Goal: Use online tool/utility

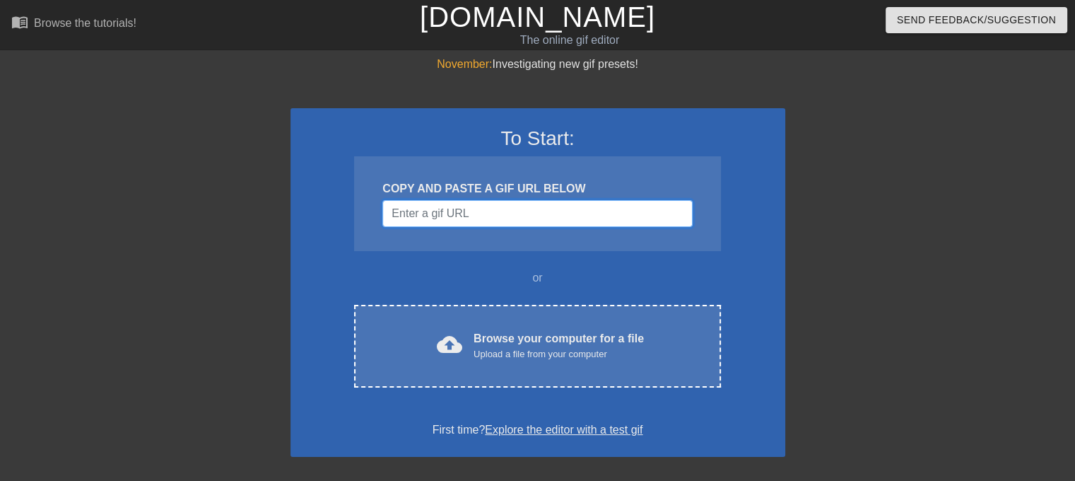
click at [450, 218] on input "Username" at bounding box center [537, 213] width 310 height 27
paste input "████████"
type input "████████"
paste input "[URL][DOMAIN_NAME]"
type input "[URL][DOMAIN_NAME]"
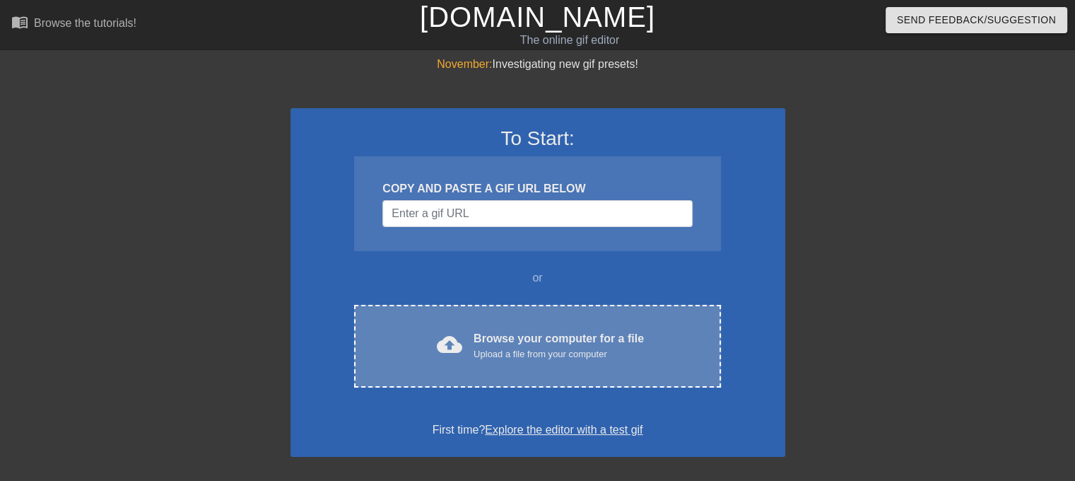
click at [529, 346] on div "Browse your computer for a file Upload a file from your computer" at bounding box center [559, 345] width 170 height 31
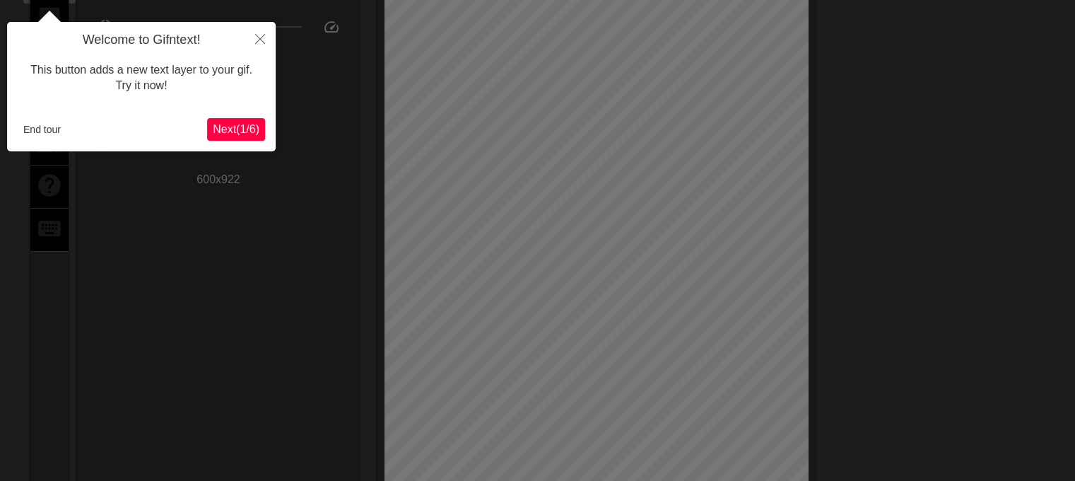
scroll to position [104, 0]
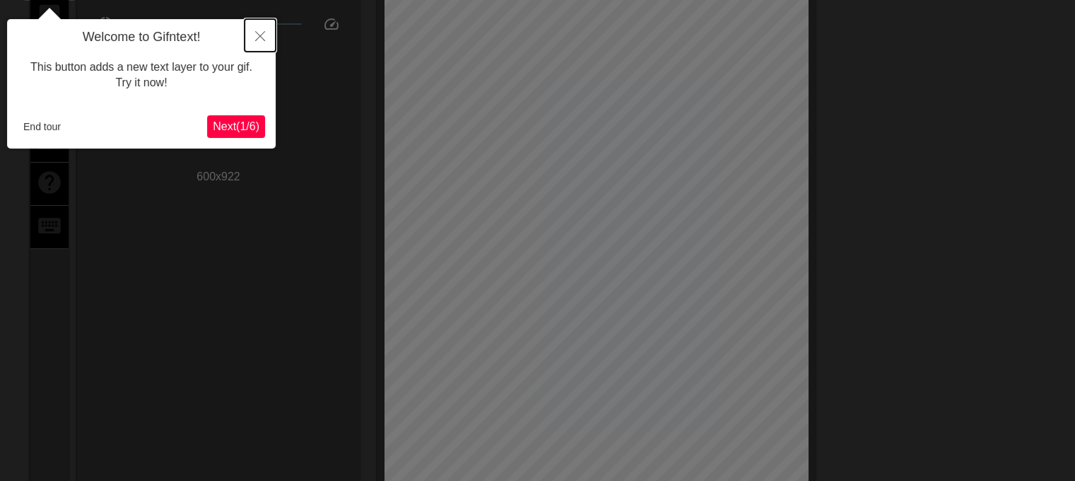
click at [266, 31] on button "Close" at bounding box center [260, 35] width 31 height 33
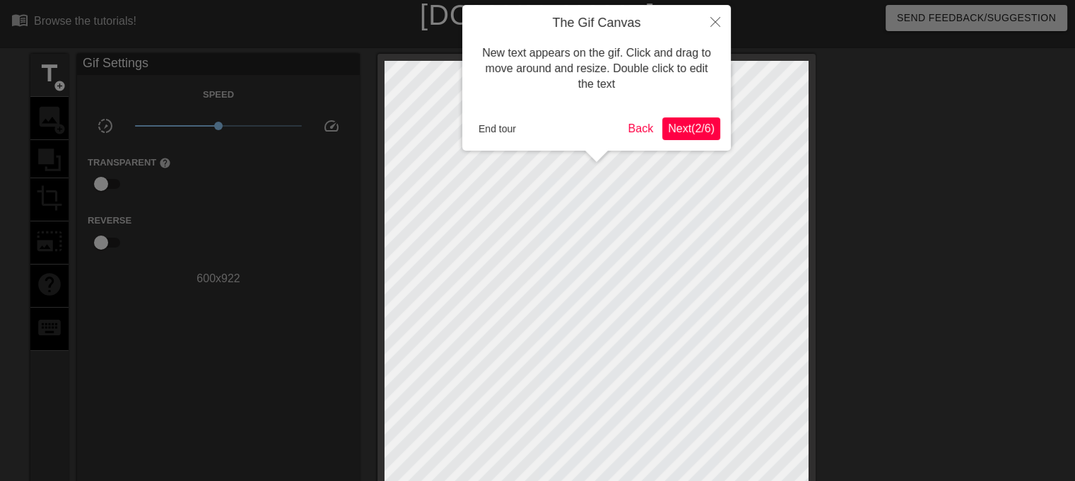
scroll to position [0, 0]
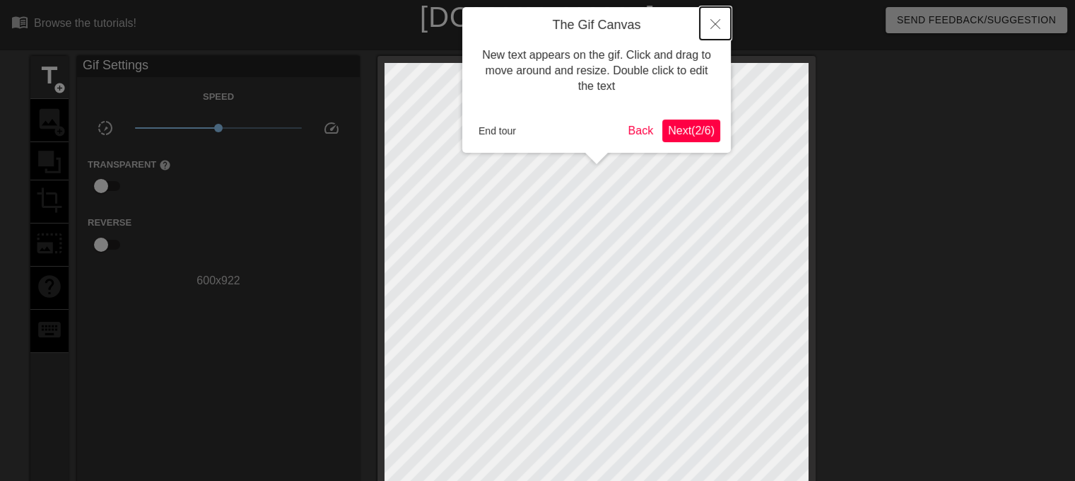
click at [721, 22] on button "Close" at bounding box center [715, 23] width 31 height 33
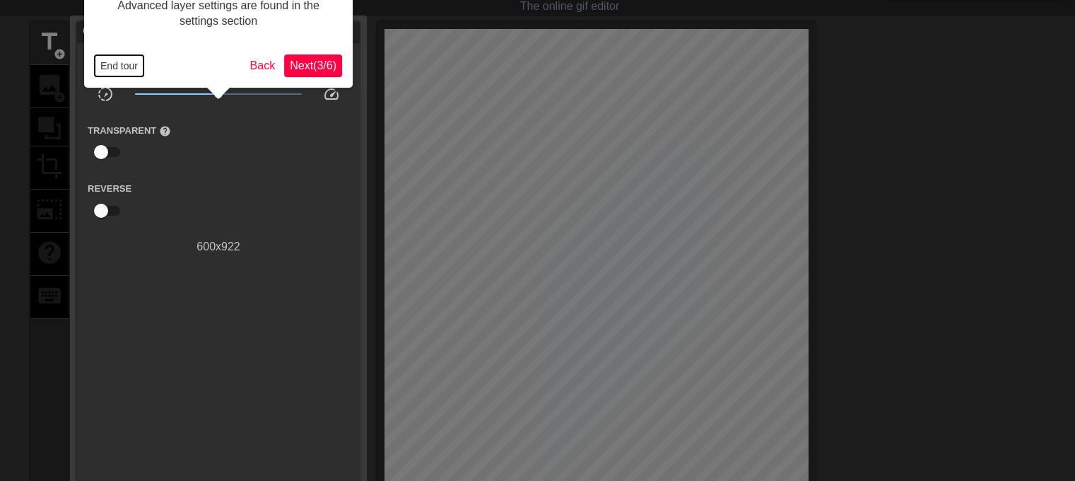
click at [119, 63] on button "End tour" at bounding box center [119, 65] width 49 height 21
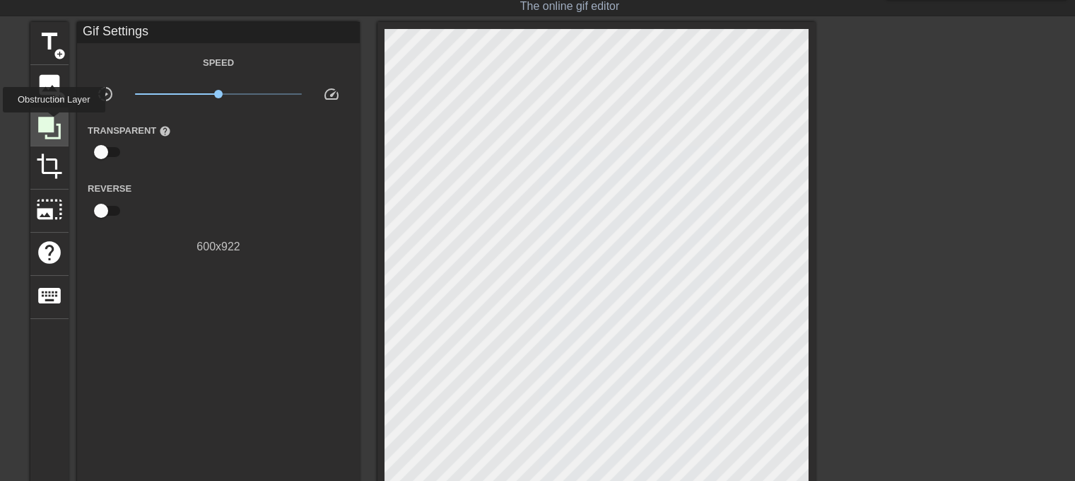
click at [54, 122] on icon at bounding box center [49, 128] width 27 height 27
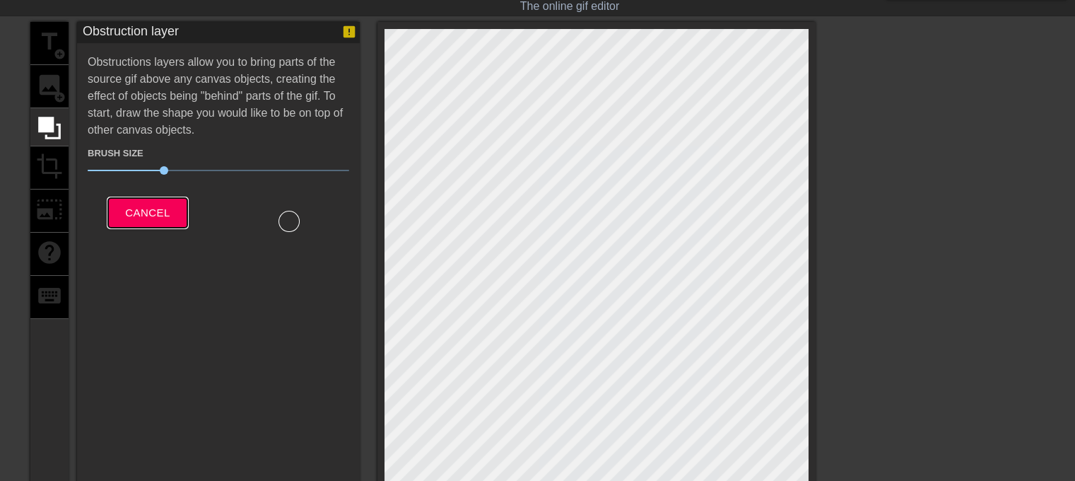
click at [141, 200] on button "Cancel" at bounding box center [147, 213] width 78 height 30
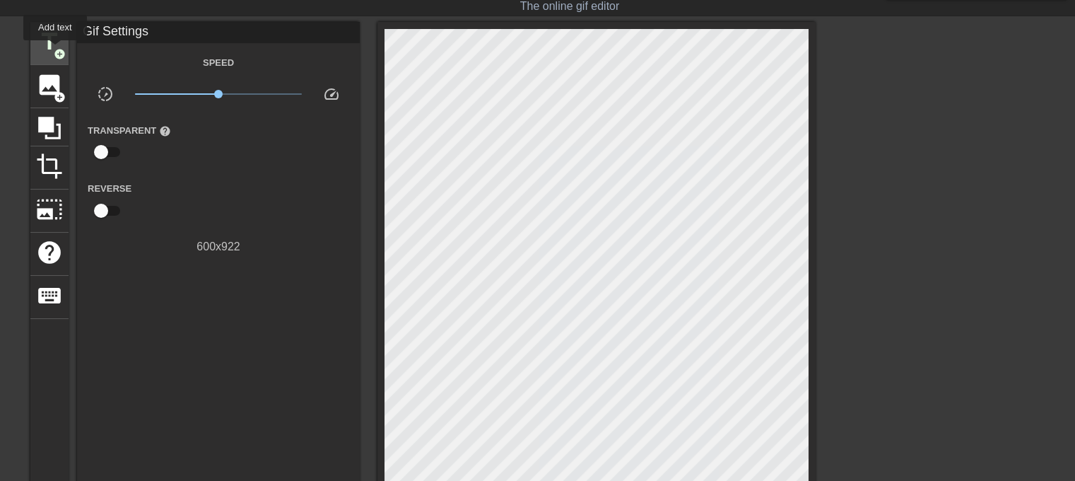
click at [55, 50] on span "add_circle" at bounding box center [60, 54] width 12 height 12
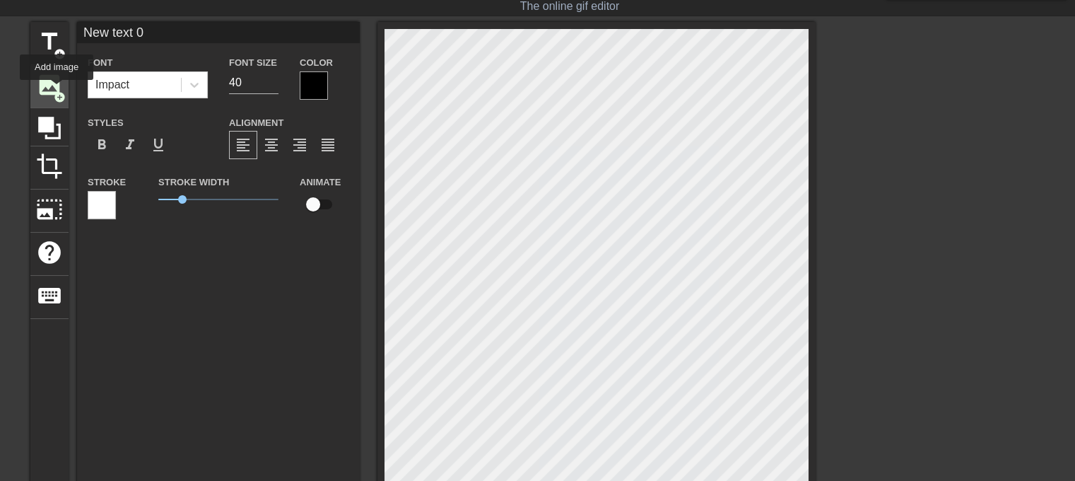
click at [57, 91] on span "add_circle" at bounding box center [60, 97] width 12 height 12
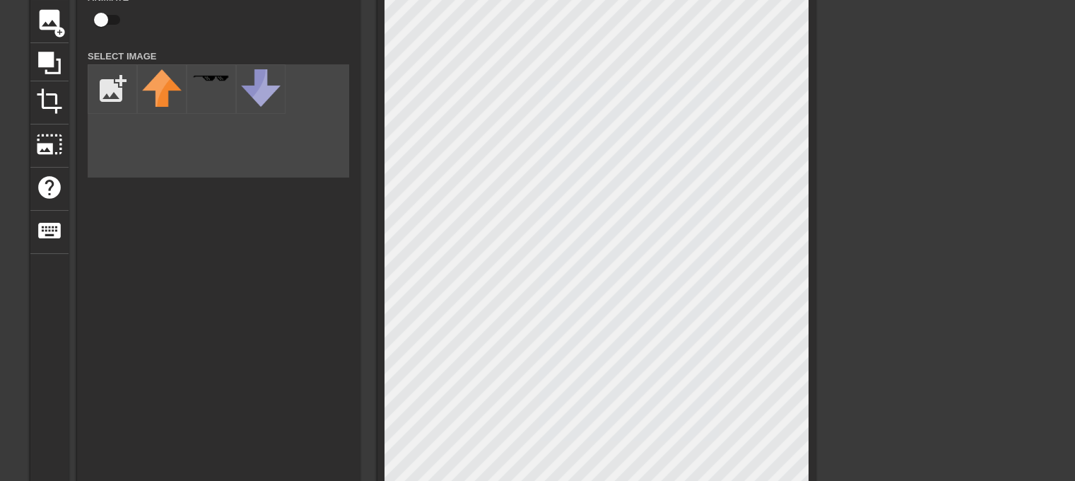
scroll to position [283, 0]
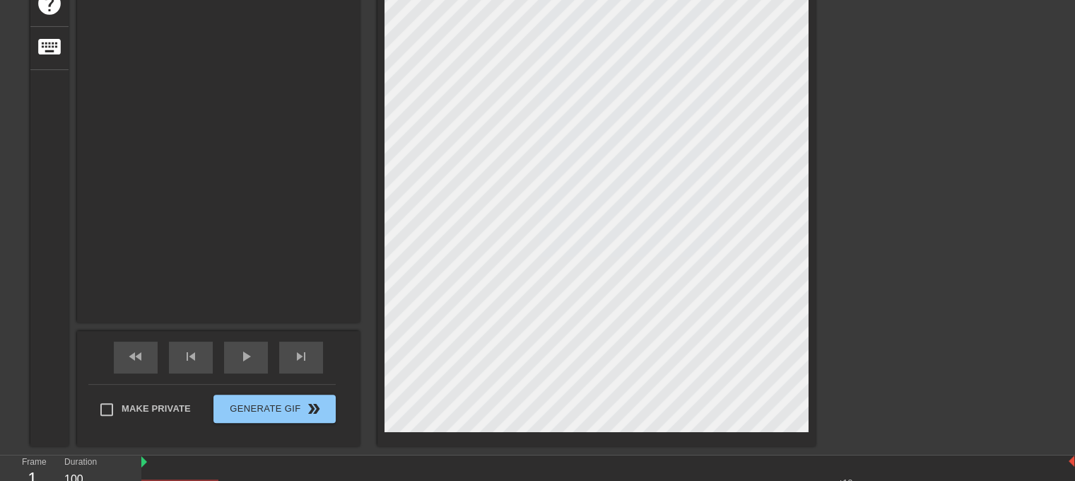
click at [289, 226] on div "title add_circle image add_circle crop photo_size_select_large help keyboard Im…" at bounding box center [422, 109] width 785 height 673
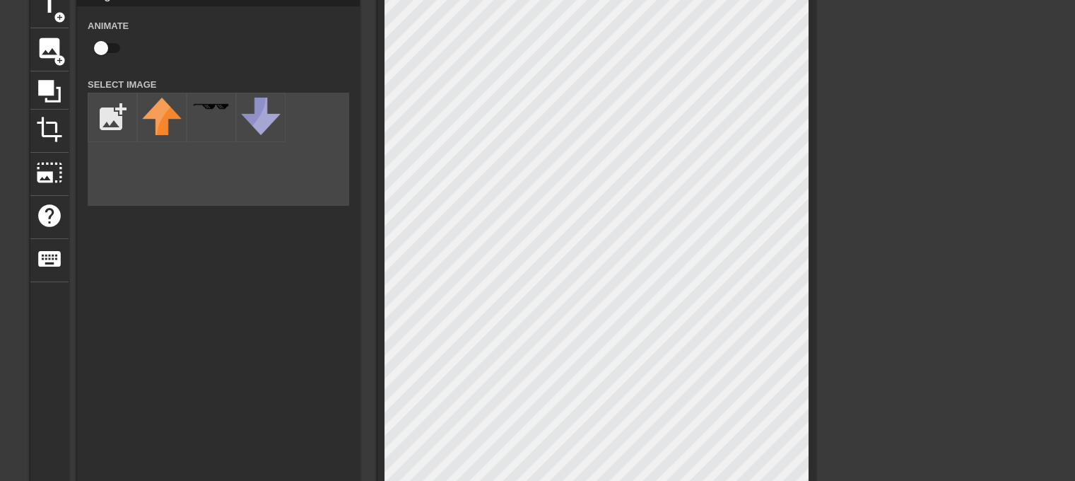
click at [277, 198] on div "add_photo_alternate" at bounding box center [219, 149] width 262 height 113
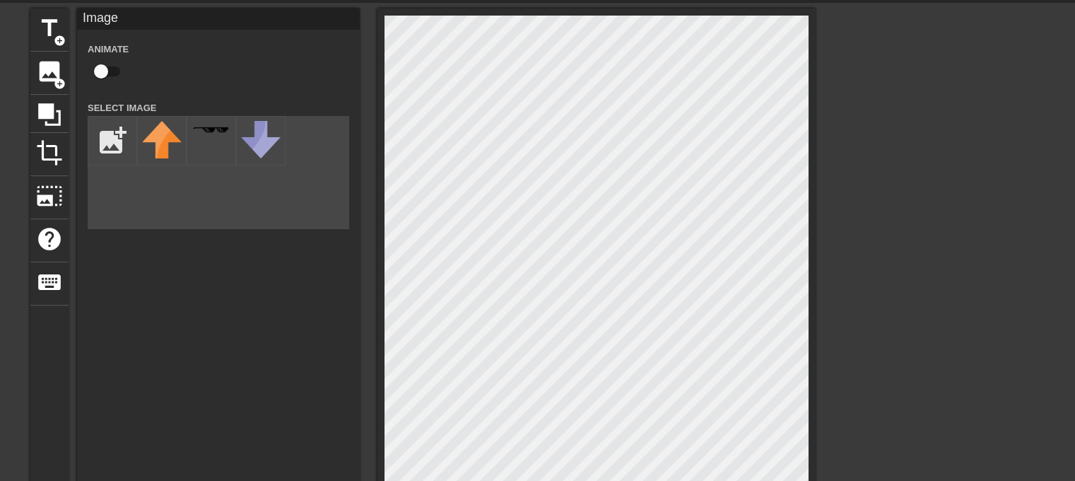
scroll to position [0, 0]
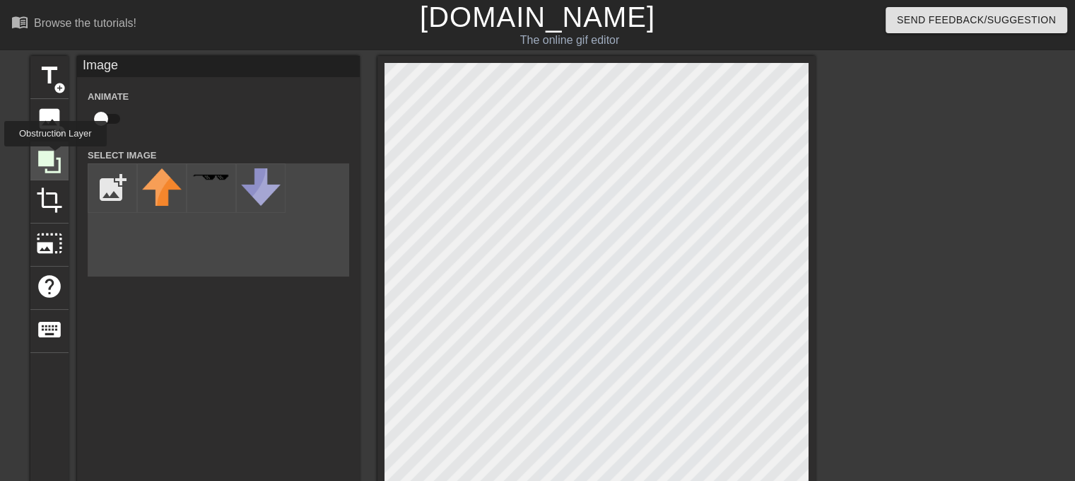
click at [53, 151] on icon at bounding box center [49, 162] width 23 height 23
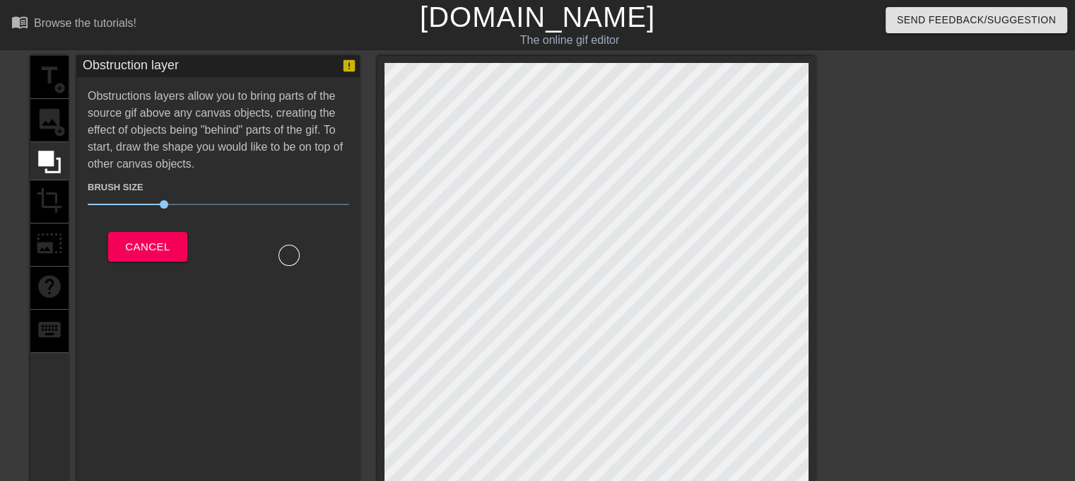
click at [60, 97] on div "title add_circle image add_circle crop photo_size_select_large help keyboard" at bounding box center [49, 392] width 38 height 673
drag, startPoint x: 164, startPoint y: 252, endPoint x: 156, endPoint y: 252, distance: 8.5
click at [156, 252] on span "Cancel" at bounding box center [147, 247] width 45 height 18
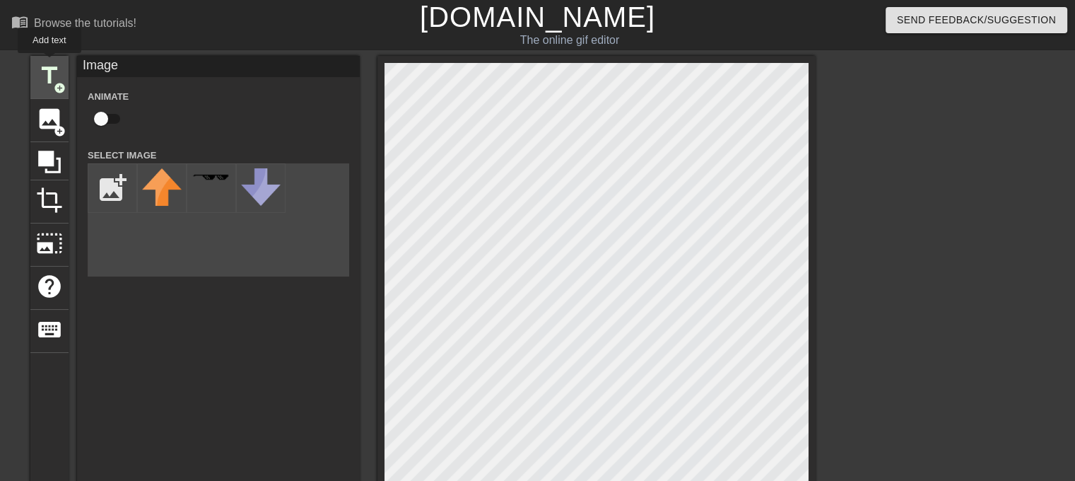
click at [49, 63] on span "title" at bounding box center [49, 75] width 27 height 27
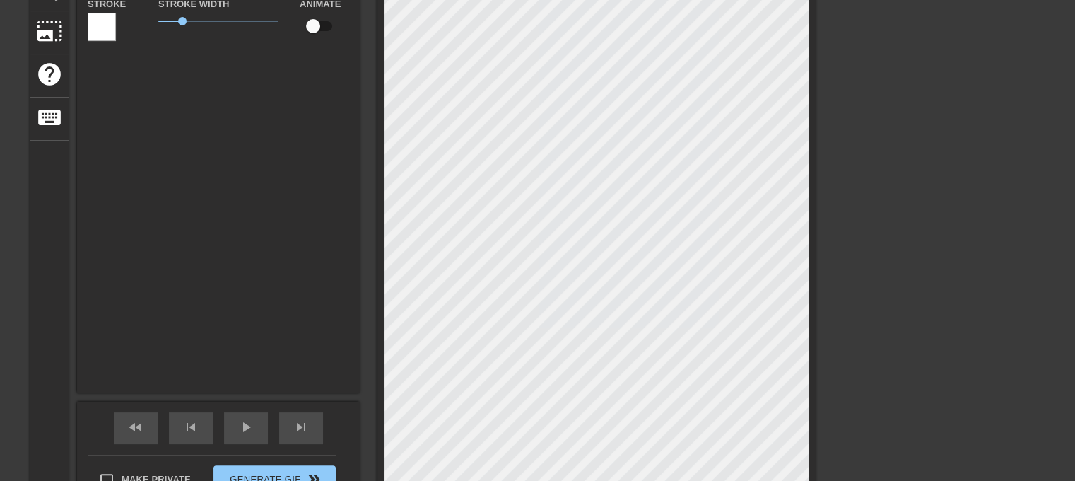
scroll to position [1, 3]
paste textarea "[URL][DOMAIN_NAME]"
type input "[URL][DOMAIN_NAME]"
type textarea "[URL][DOMAIN_NAME]"
type input "New text 0"
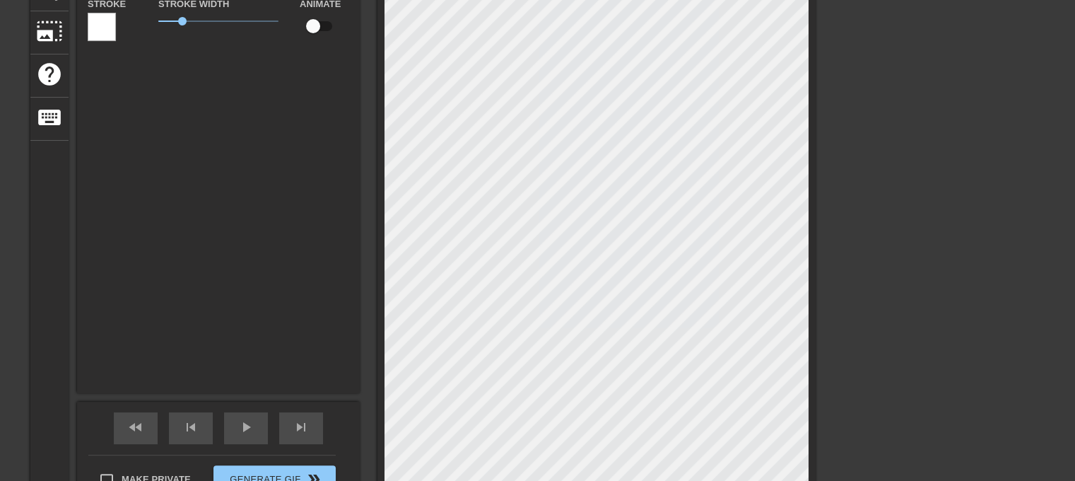
type textarea "New text 0"
paste textarea "████████"
type input "████████"
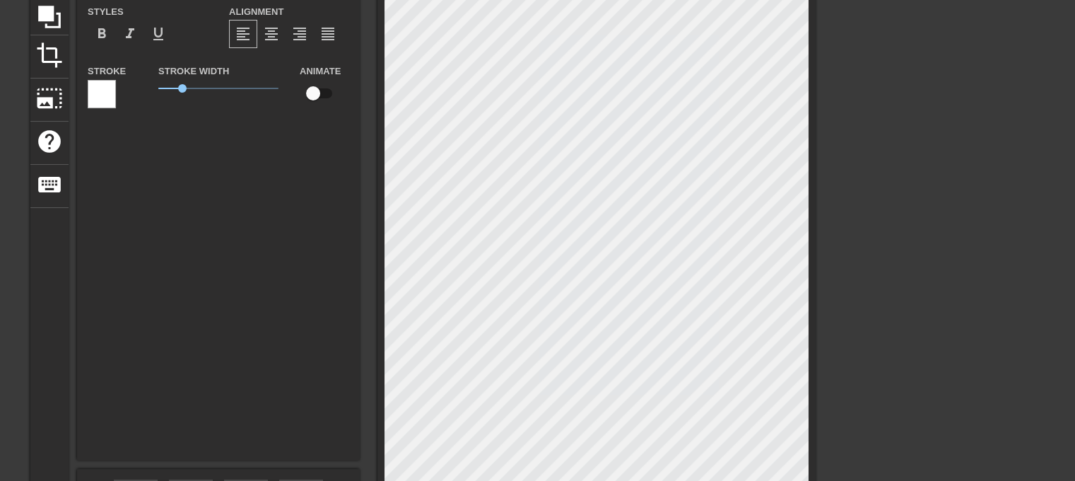
scroll to position [141, 0]
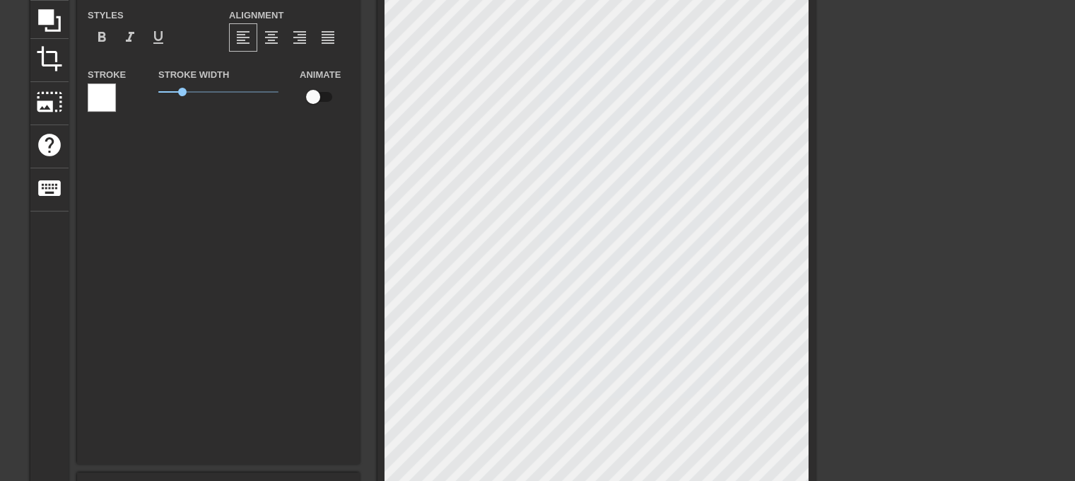
type textarea "████████"
click at [112, 96] on div at bounding box center [102, 97] width 28 height 28
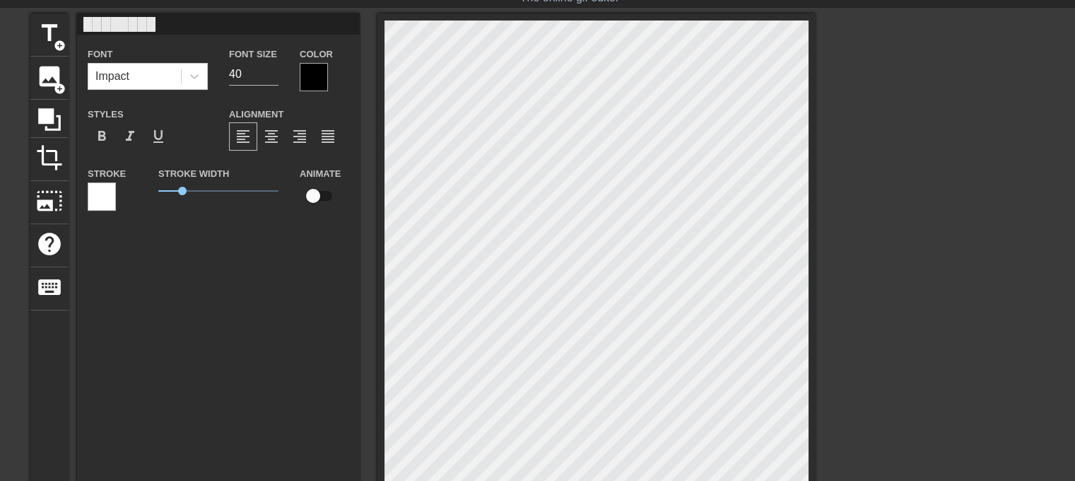
scroll to position [0, 0]
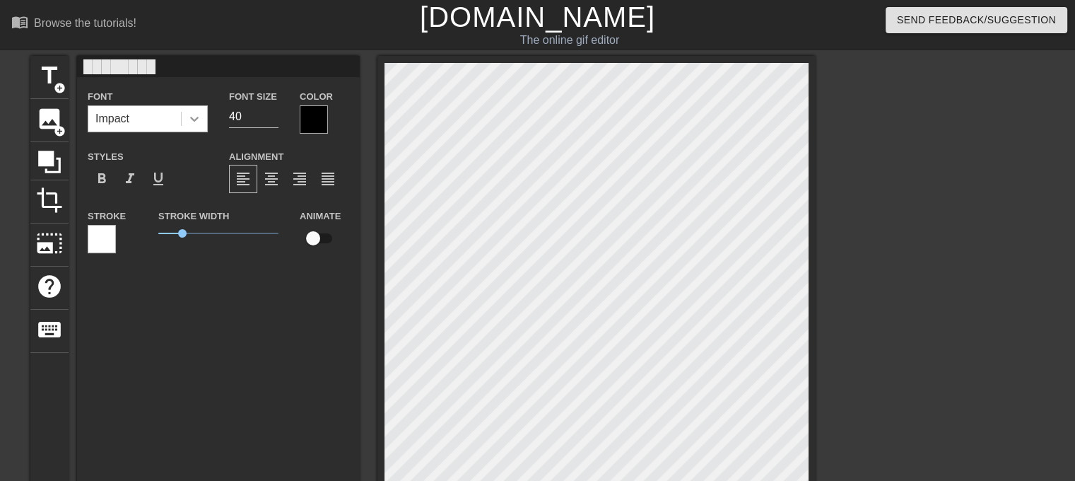
click at [197, 122] on icon at bounding box center [194, 119] width 14 height 14
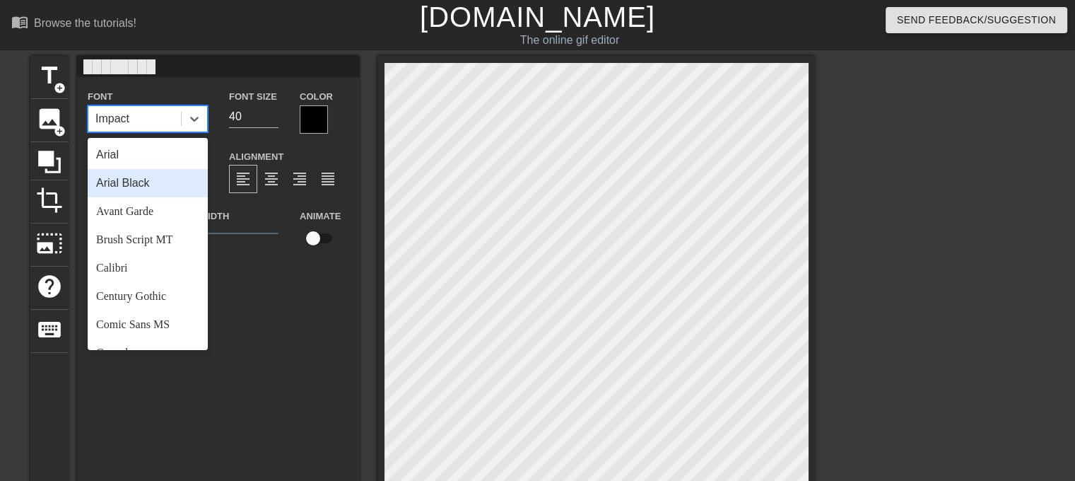
click at [160, 177] on div "Arial Black" at bounding box center [148, 183] width 120 height 28
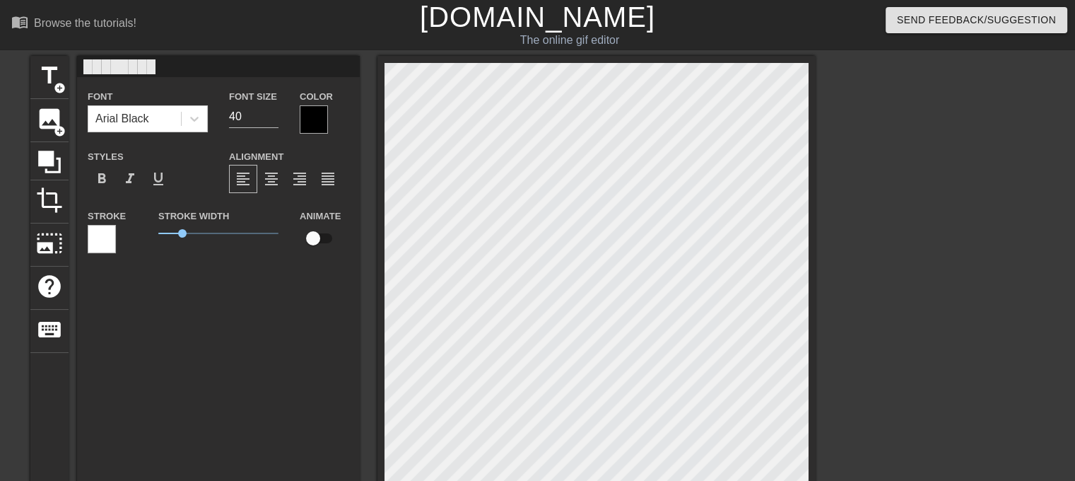
click at [107, 235] on div at bounding box center [102, 239] width 28 height 28
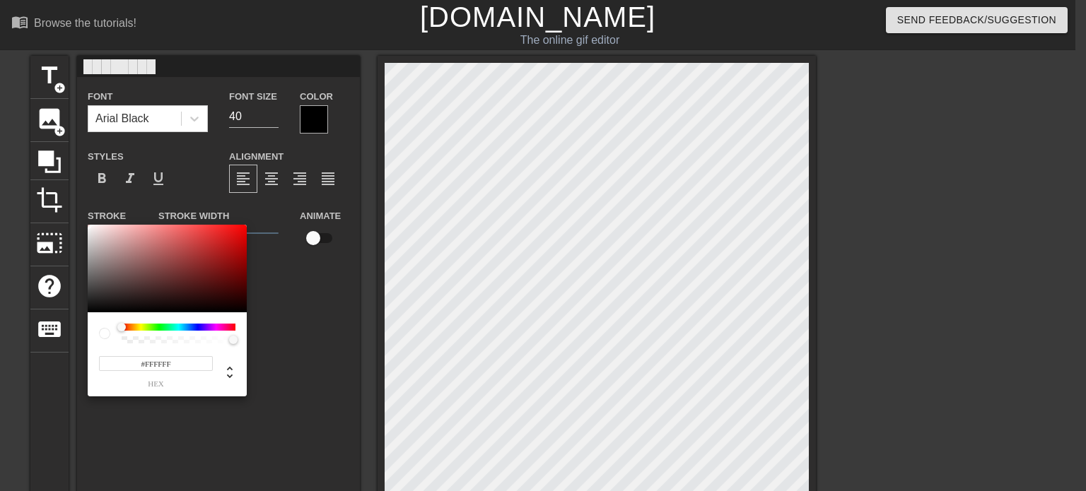
type input "255"
type input "1"
drag, startPoint x: 142, startPoint y: 340, endPoint x: 308, endPoint y: 339, distance: 166.1
click at [308, 339] on div "255 r 255 g 255 b 1 a" at bounding box center [543, 245] width 1086 height 491
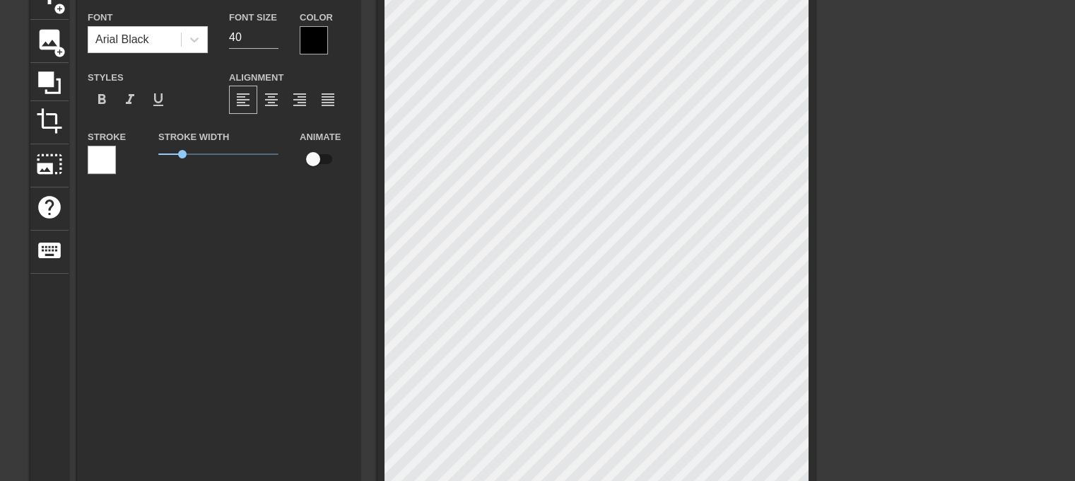
scroll to position [71, 0]
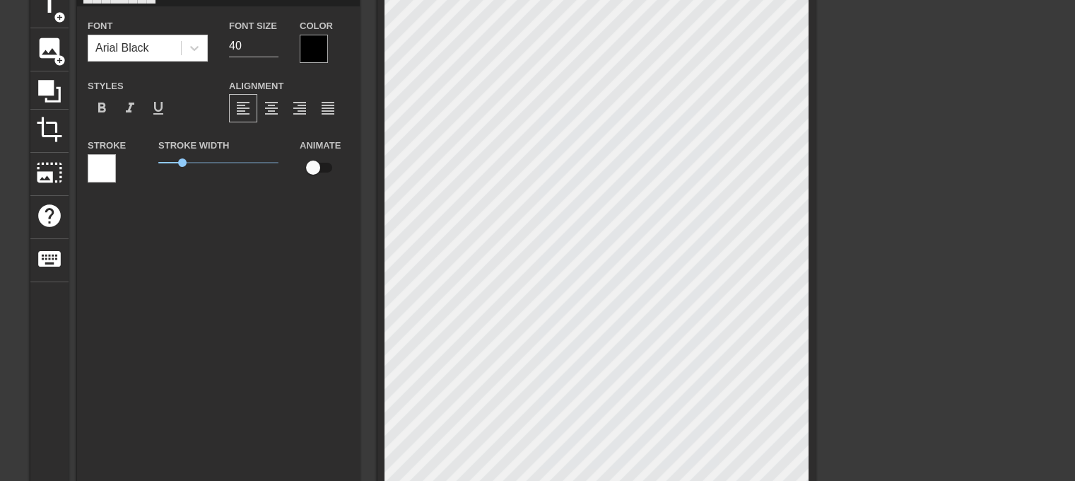
click at [109, 170] on div at bounding box center [102, 168] width 28 height 28
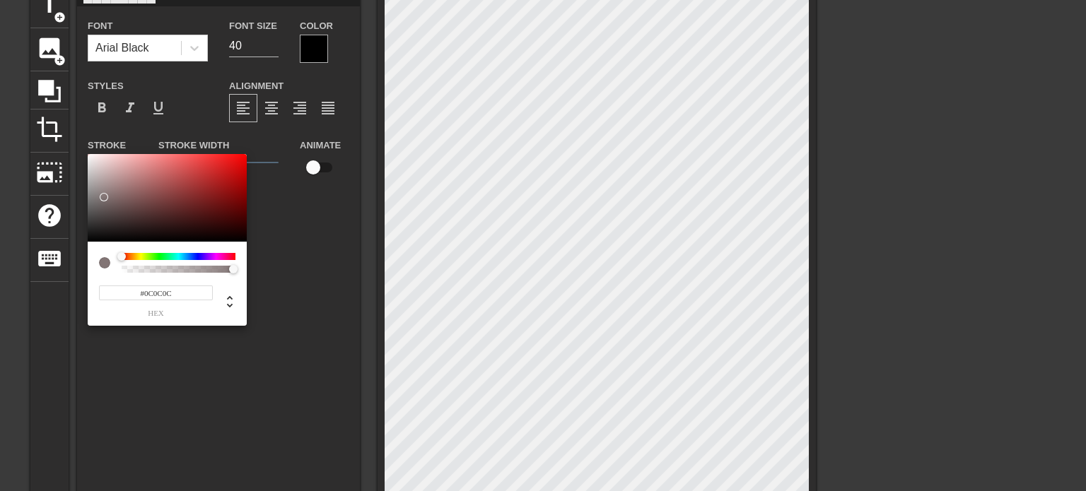
type input "#000000"
drag, startPoint x: 103, startPoint y: 197, endPoint x: 160, endPoint y: 312, distance: 127.7
click at [3, 327] on div "#000000 hex" at bounding box center [543, 245] width 1086 height 491
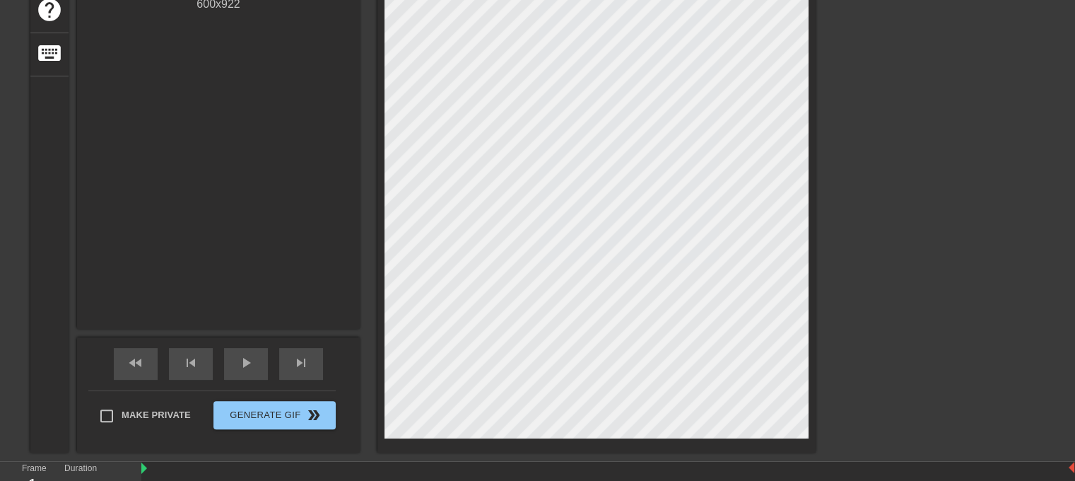
scroll to position [283, 0]
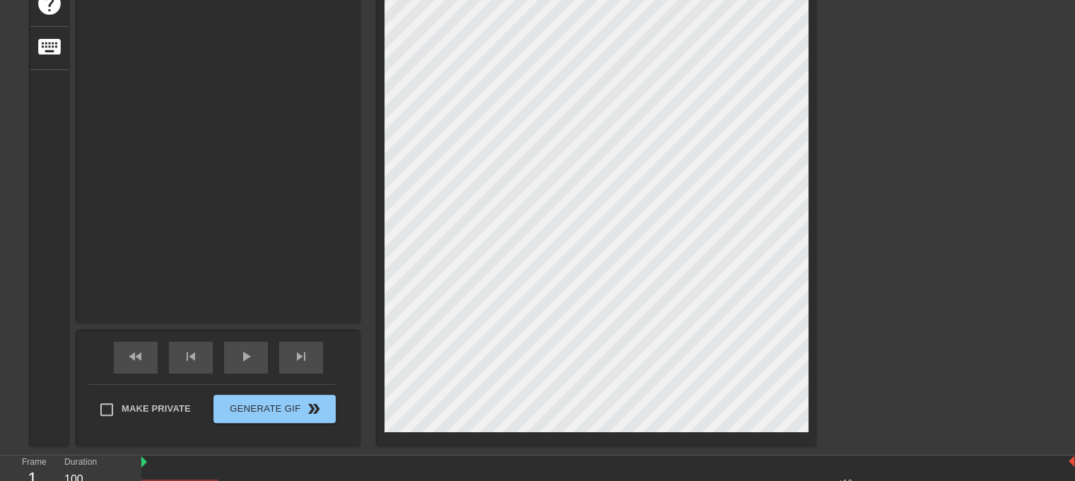
click at [901, 285] on div "title add_circle image add_circle crop photo_size_select_large help keyboard ██…" at bounding box center [537, 109] width 1075 height 673
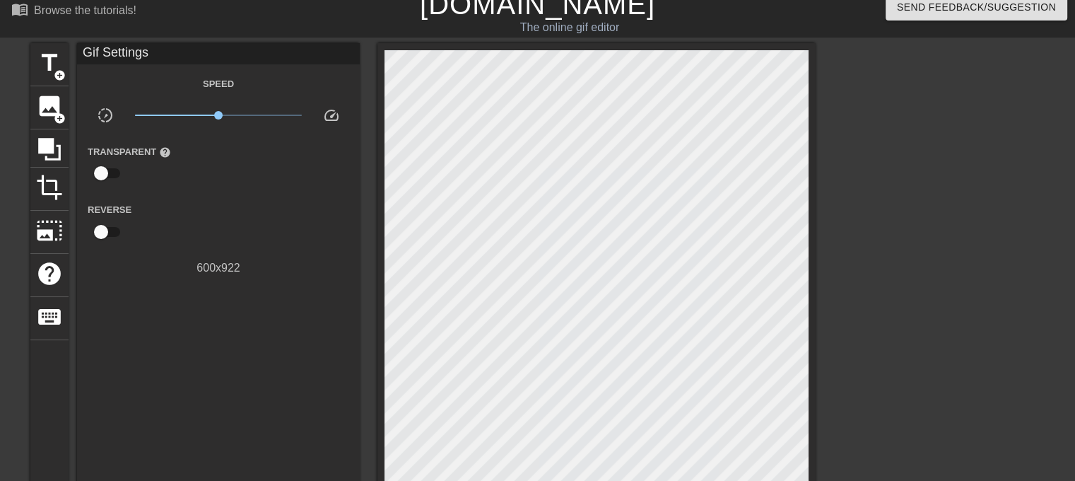
scroll to position [0, 0]
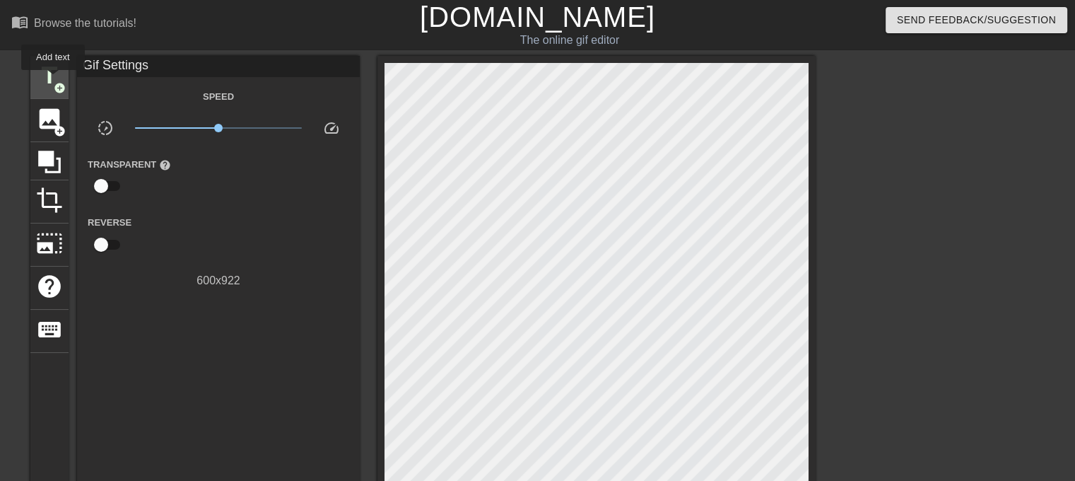
click at [53, 80] on span "title" at bounding box center [49, 75] width 27 height 27
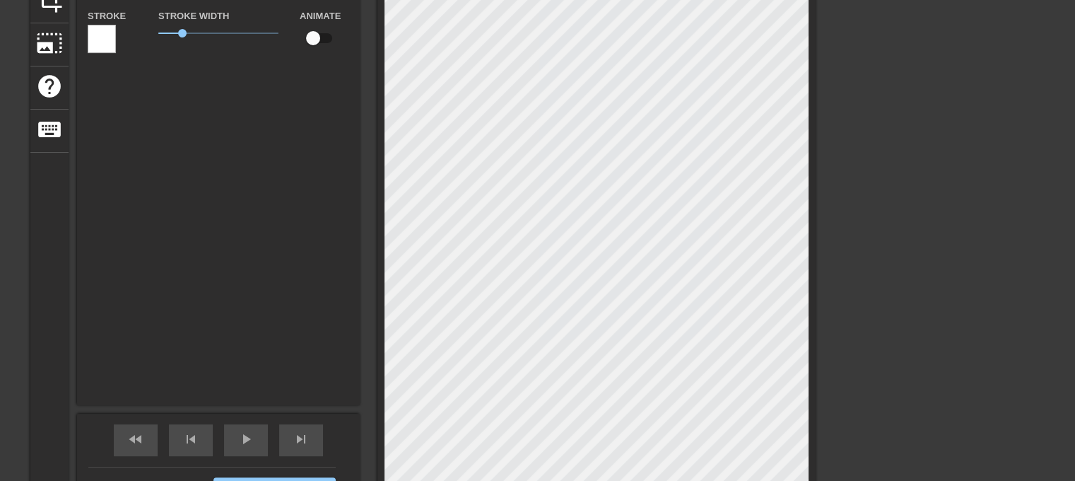
scroll to position [212, 0]
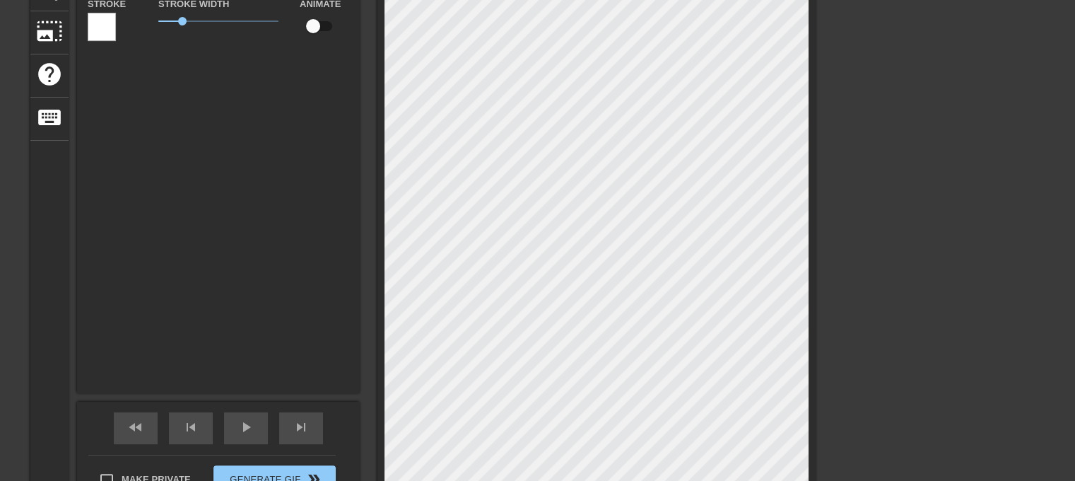
type input "New text 2"
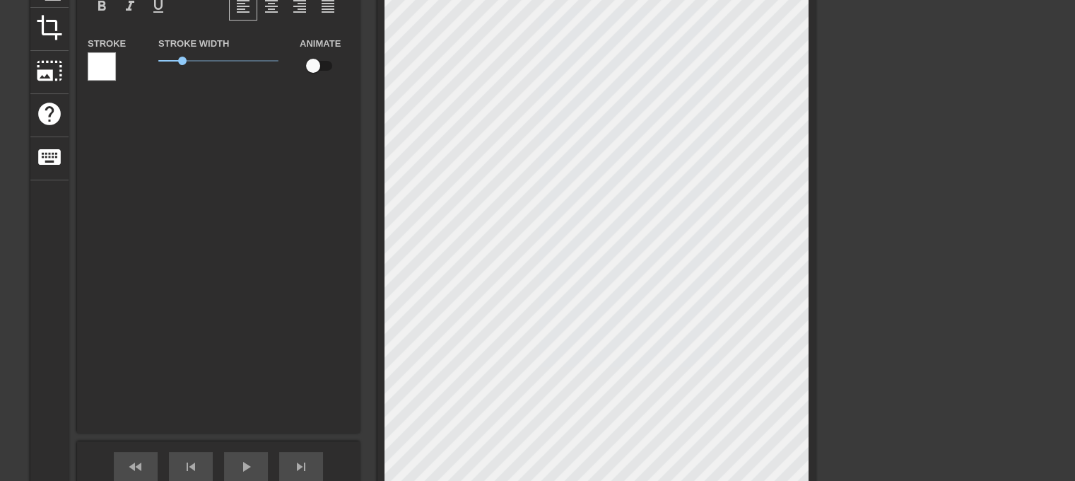
scroll to position [141, 0]
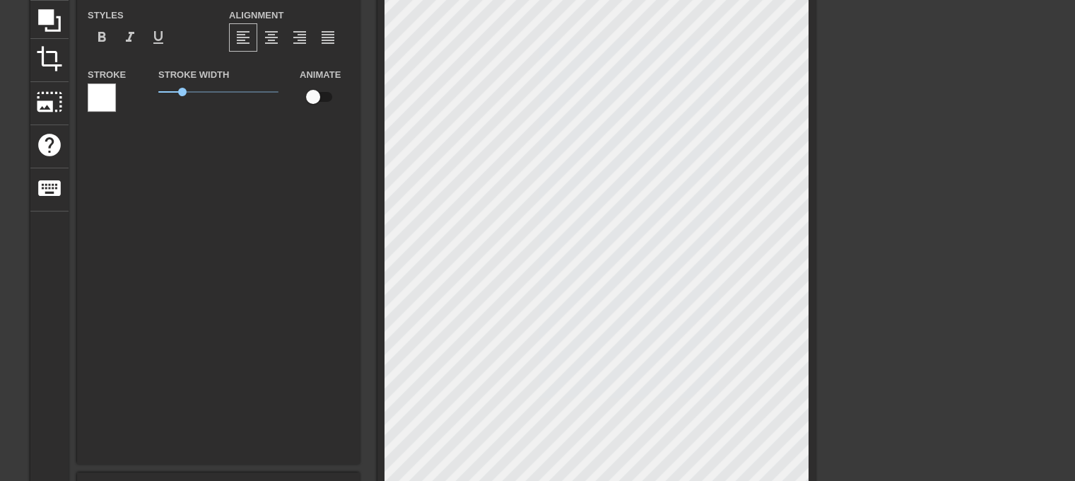
drag, startPoint x: 376, startPoint y: 165, endPoint x: 877, endPoint y: 282, distance: 514.6
click at [896, 282] on div at bounding box center [939, 126] width 212 height 424
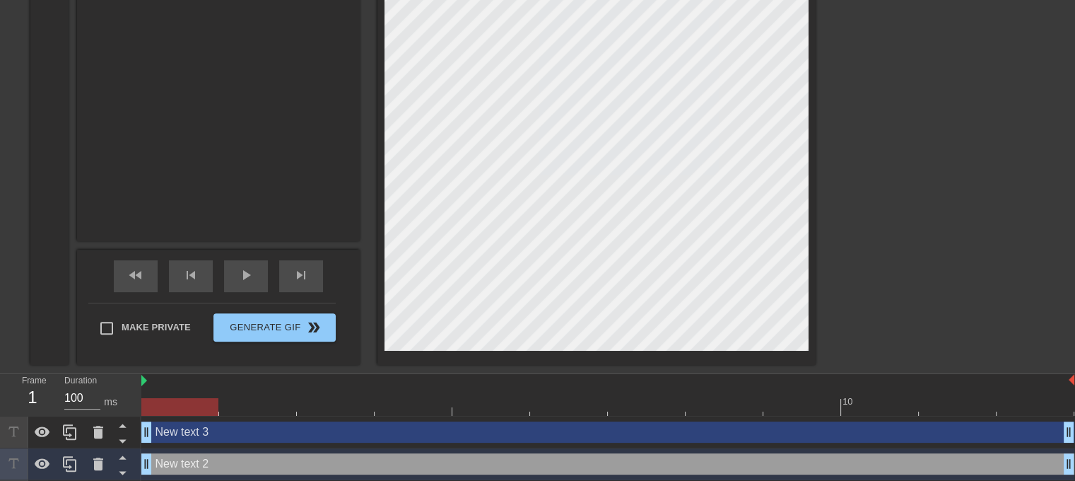
scroll to position [359, 0]
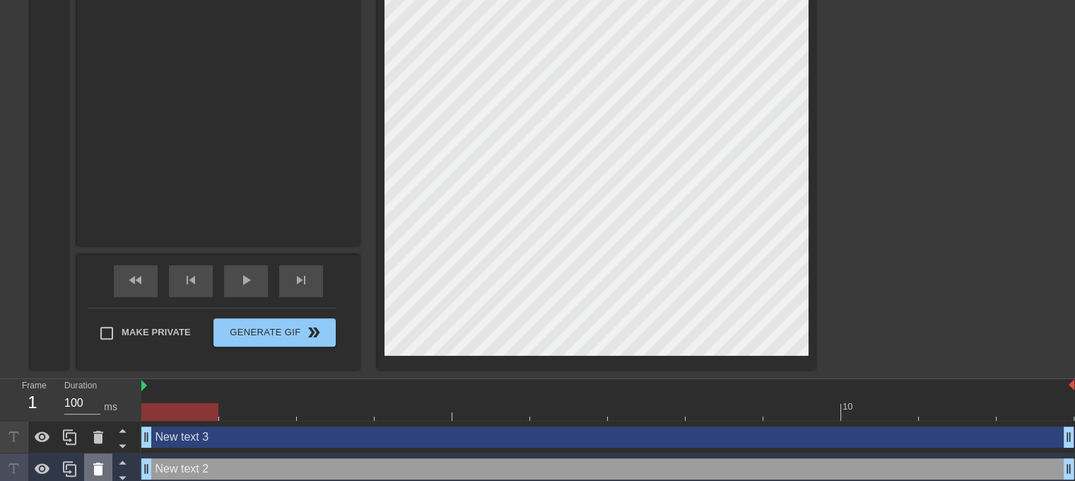
click at [96, 469] on icon at bounding box center [98, 468] width 10 height 13
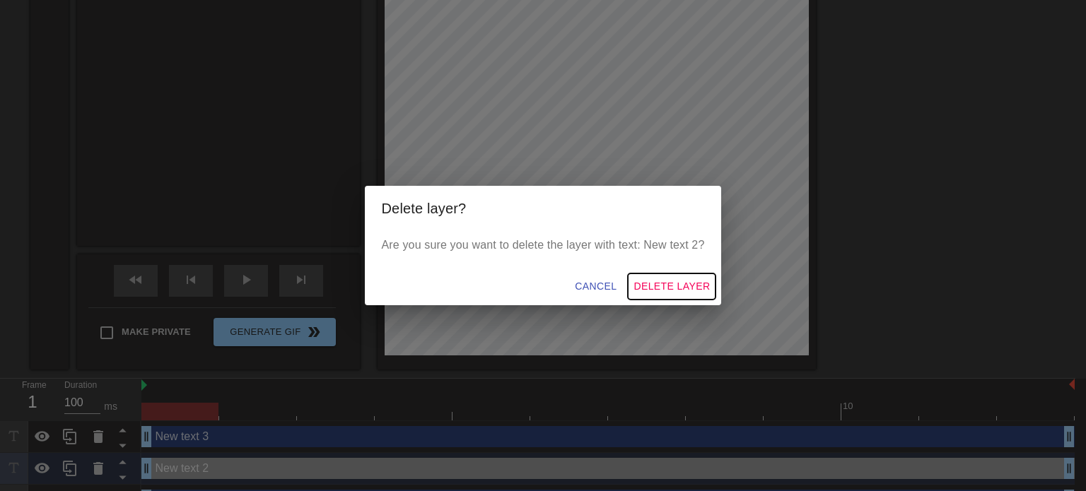
click at [667, 291] on span "Delete Layer" at bounding box center [671, 287] width 76 height 18
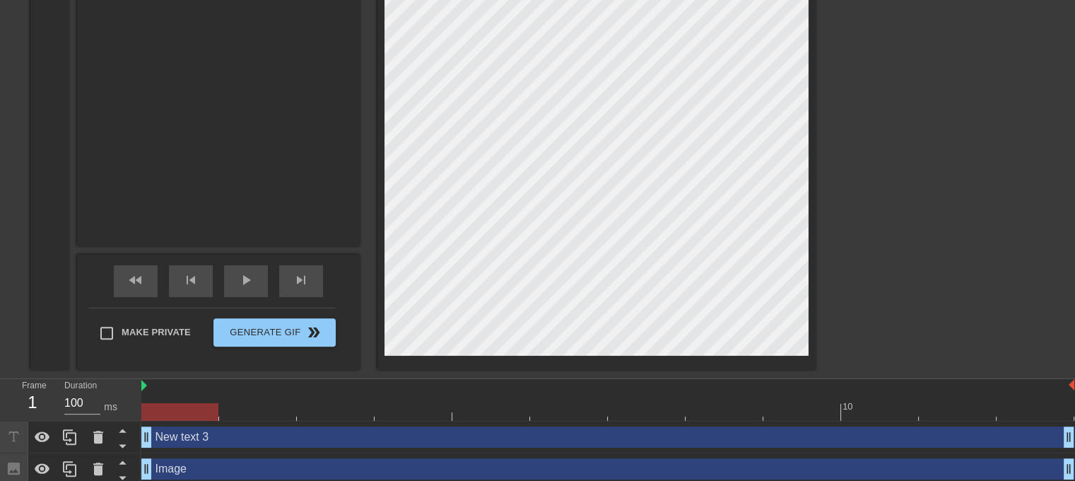
click at [206, 440] on div "New text 3 drag_handle drag_handle" at bounding box center [607, 436] width 933 height 21
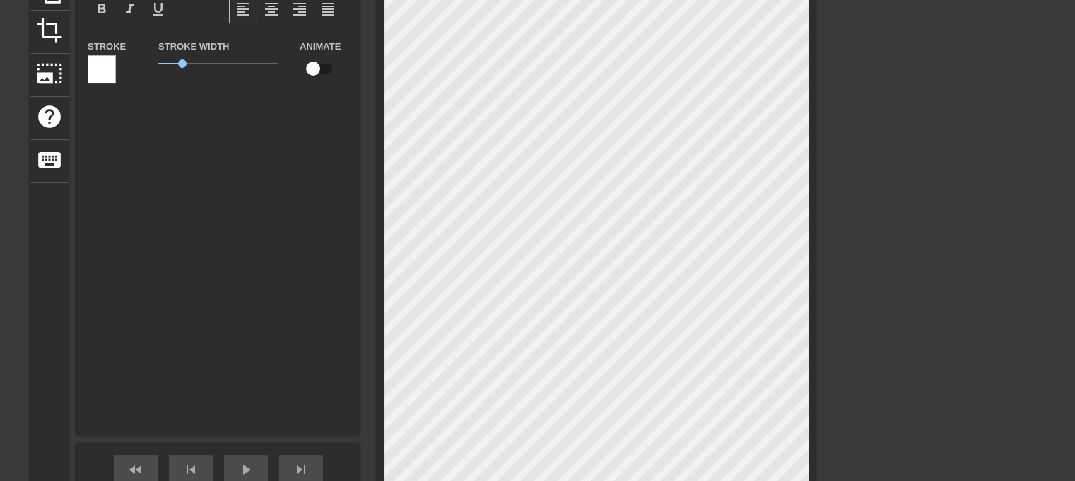
scroll to position [76, 0]
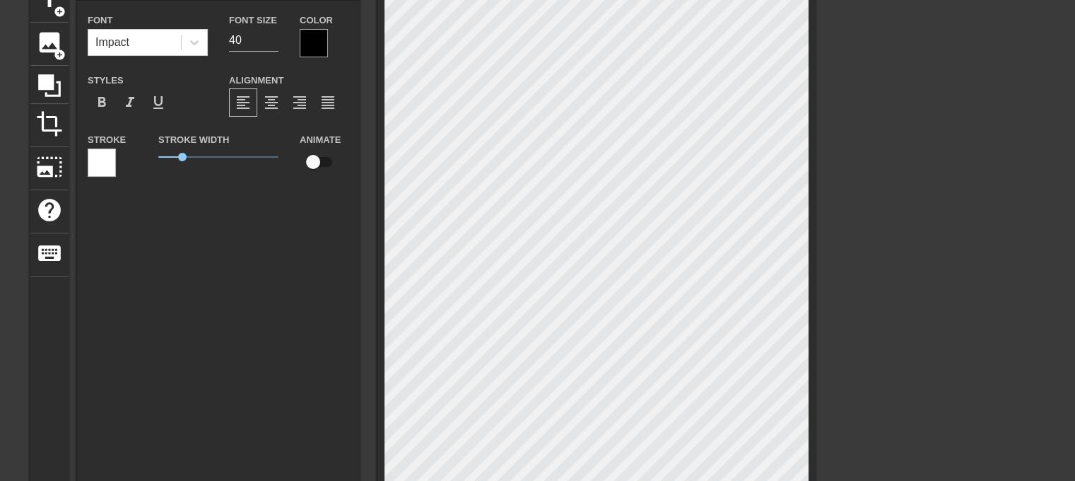
click at [108, 163] on div at bounding box center [102, 162] width 28 height 28
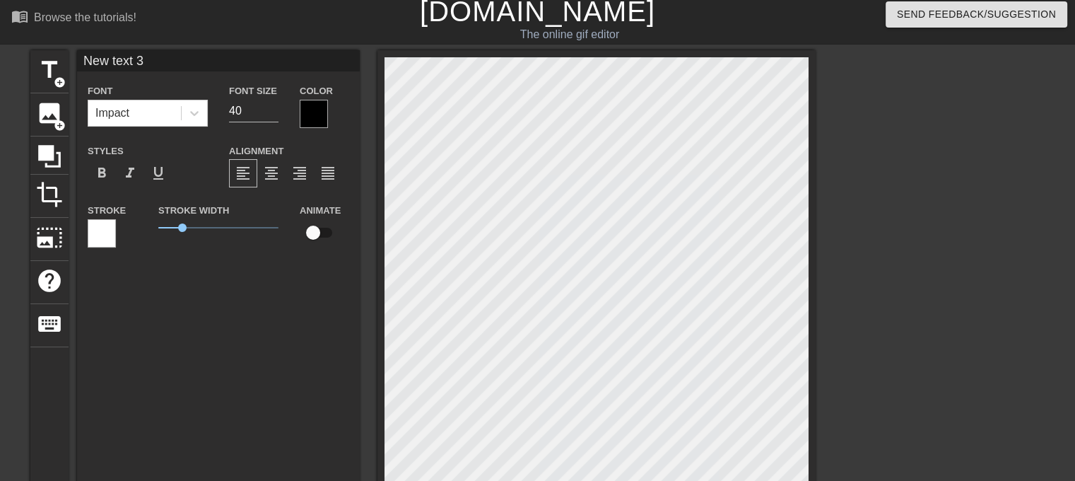
scroll to position [0, 0]
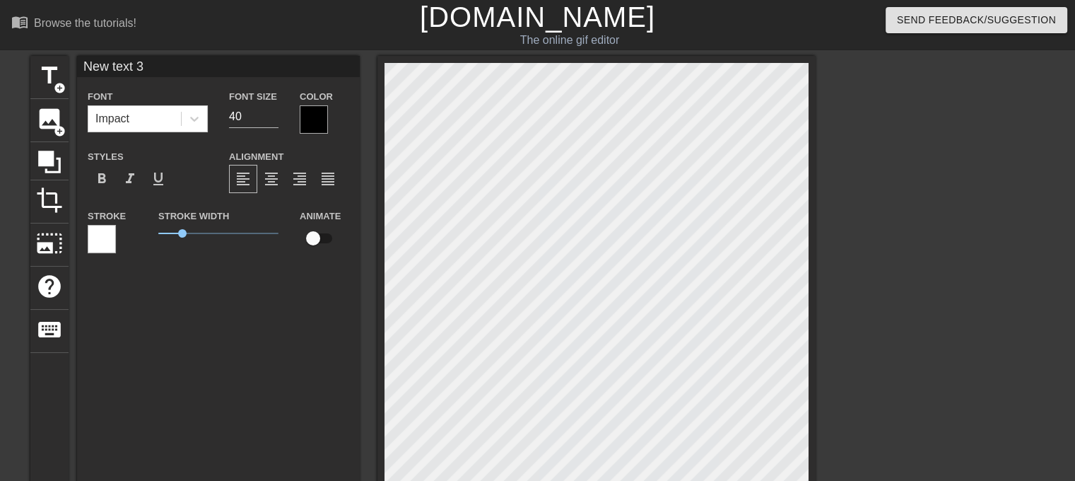
click at [310, 108] on div at bounding box center [314, 119] width 28 height 28
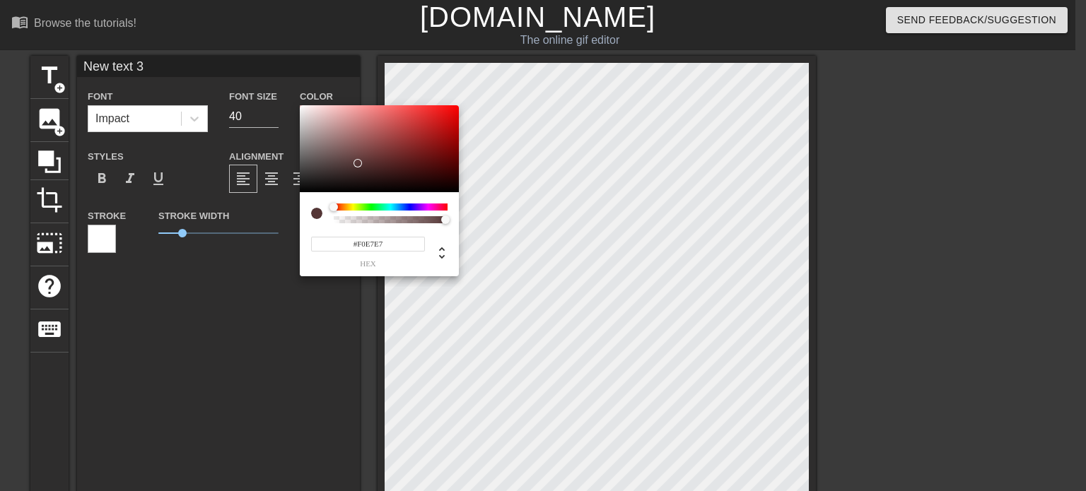
type input "#FFFFFF"
drag, startPoint x: 358, startPoint y: 163, endPoint x: 253, endPoint y: 66, distance: 143.6
click at [253, 66] on div "#FFFFFF hex" at bounding box center [543, 245] width 1086 height 491
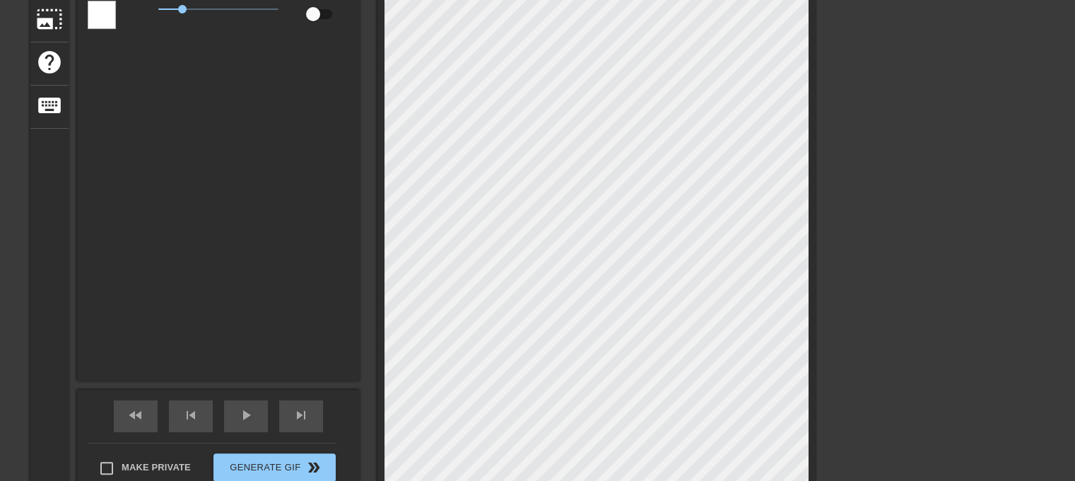
scroll to position [71, 0]
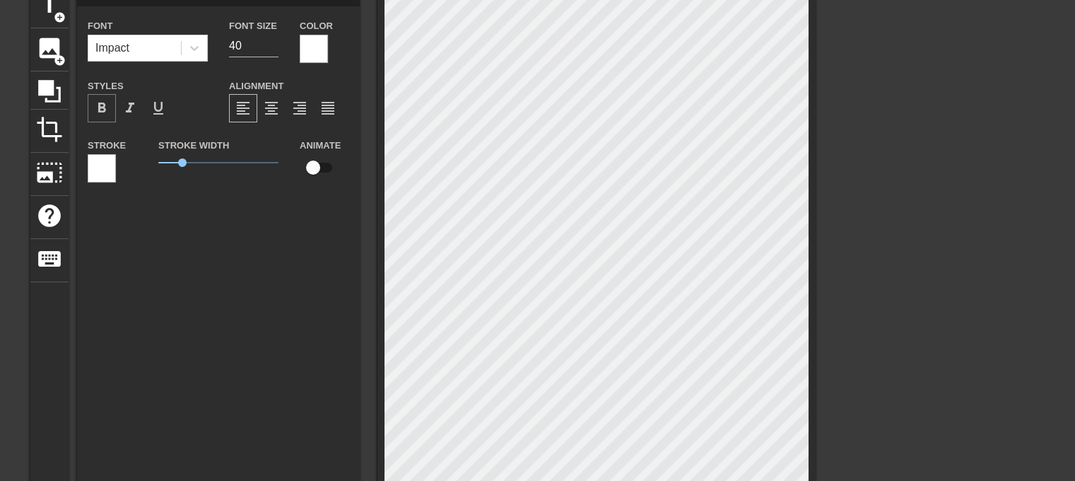
click at [100, 110] on span "format_bold" at bounding box center [101, 108] width 17 height 17
click at [310, 61] on div at bounding box center [314, 49] width 28 height 28
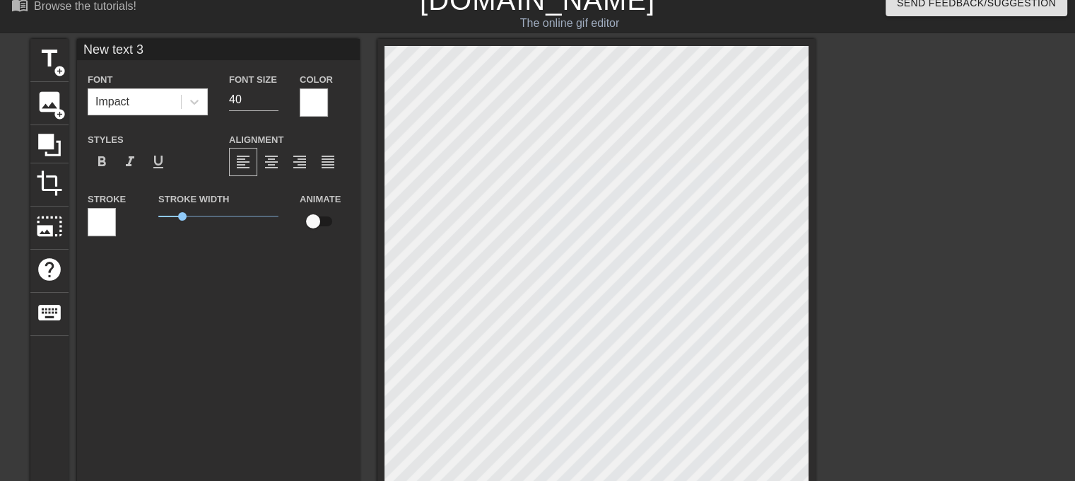
scroll to position [0, 0]
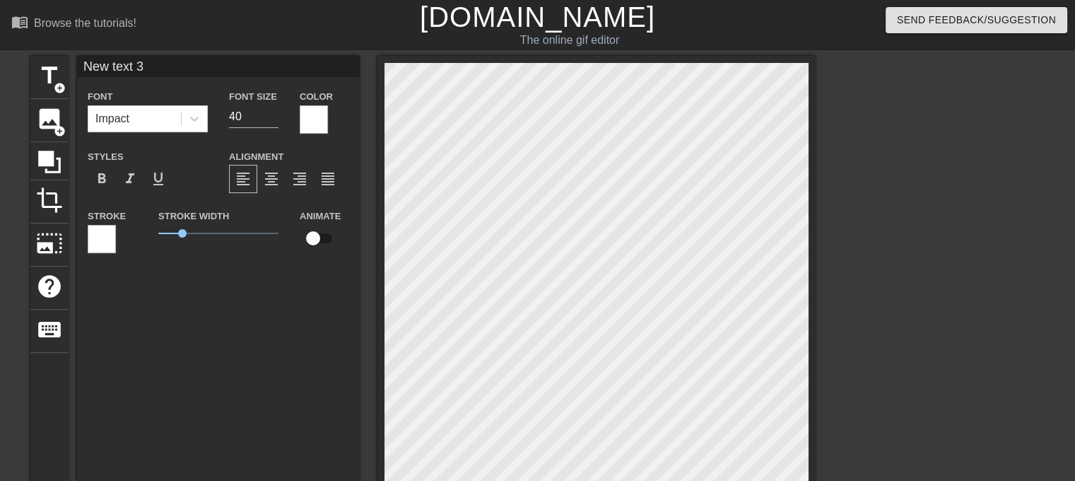
click at [99, 240] on div at bounding box center [102, 239] width 28 height 28
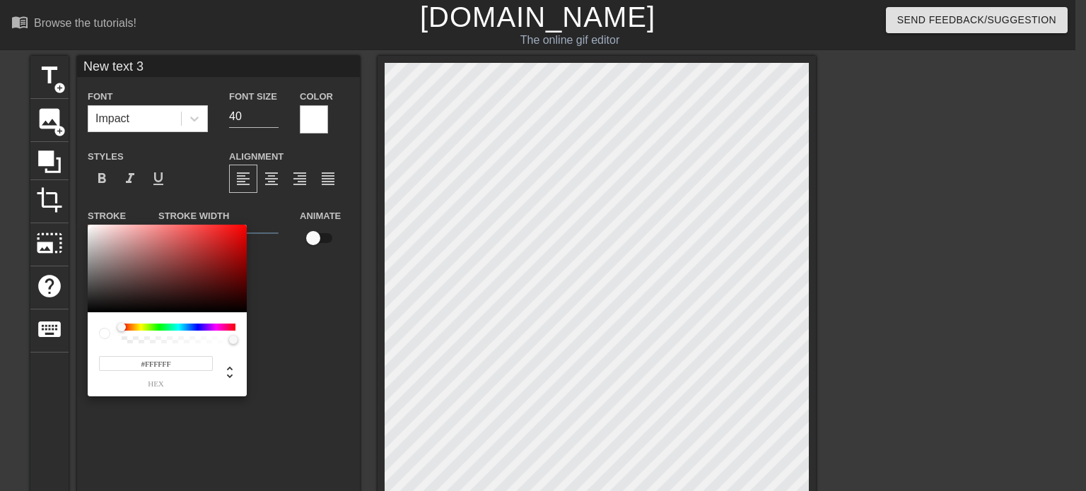
type input "255"
type input "0"
drag, startPoint x: 234, startPoint y: 341, endPoint x: 85, endPoint y: 341, distance: 149.2
click at [85, 341] on div "255 r 255 g 255 b 0 a" at bounding box center [543, 245] width 1086 height 491
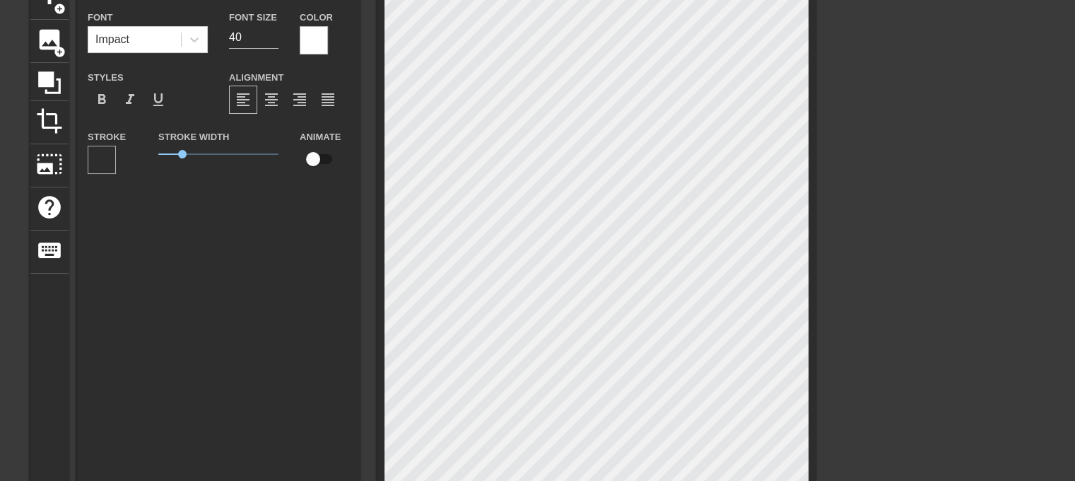
scroll to position [71, 0]
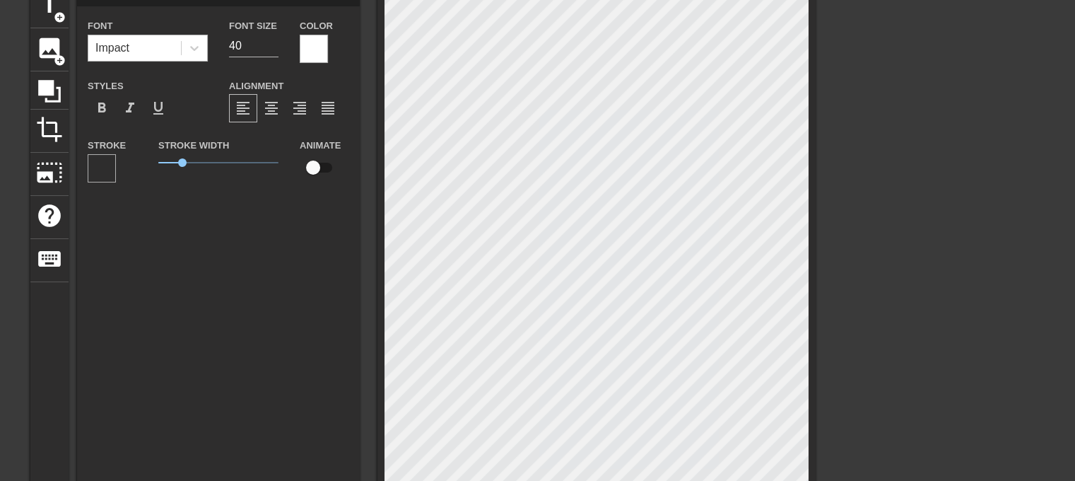
click at [173, 47] on div "Impact" at bounding box center [134, 47] width 93 height 25
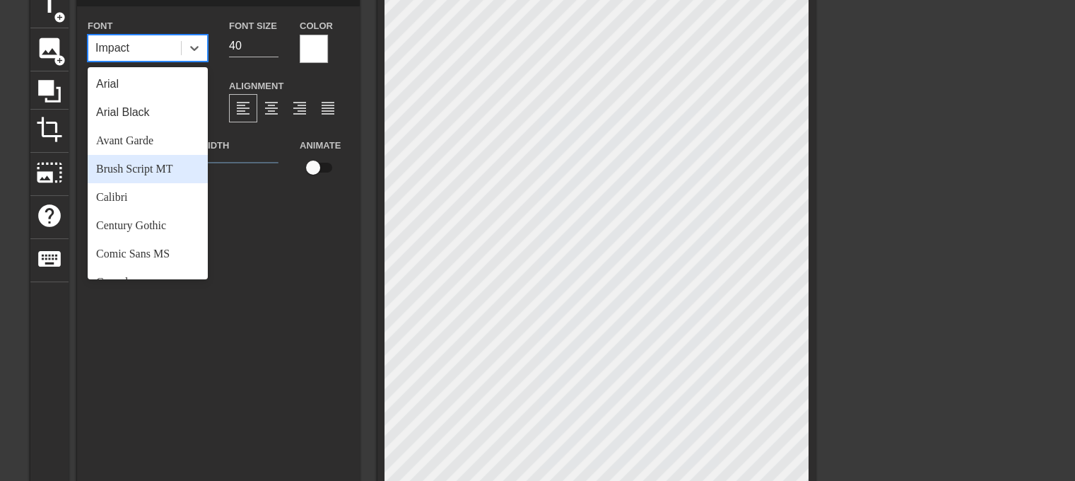
click at [170, 164] on div "Brush Script MT" at bounding box center [148, 169] width 120 height 28
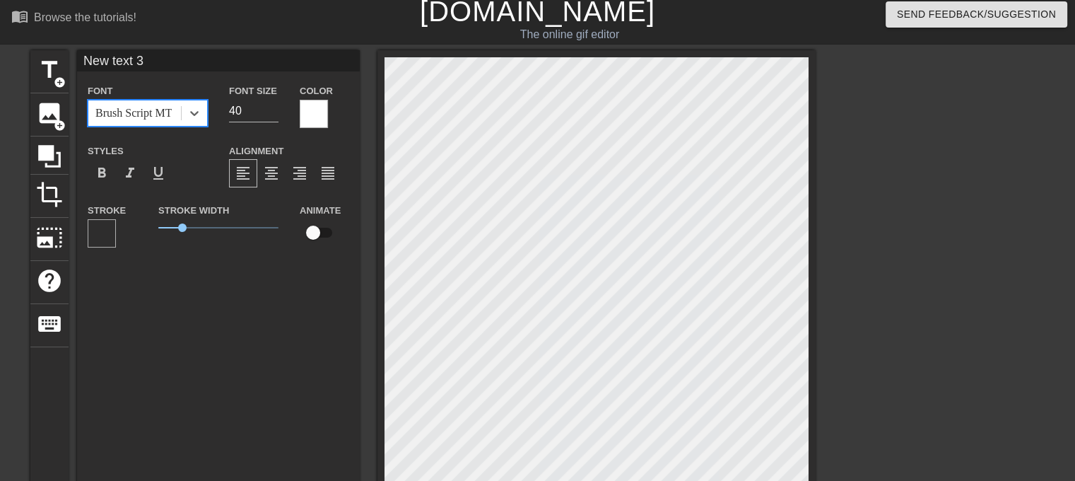
scroll to position [0, 0]
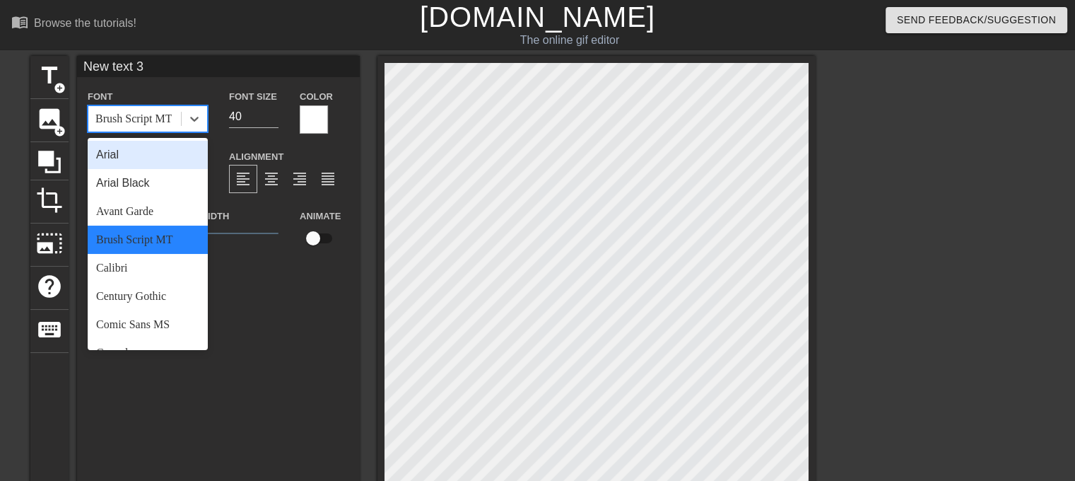
click at [152, 115] on div "Brush Script MT" at bounding box center [133, 118] width 76 height 17
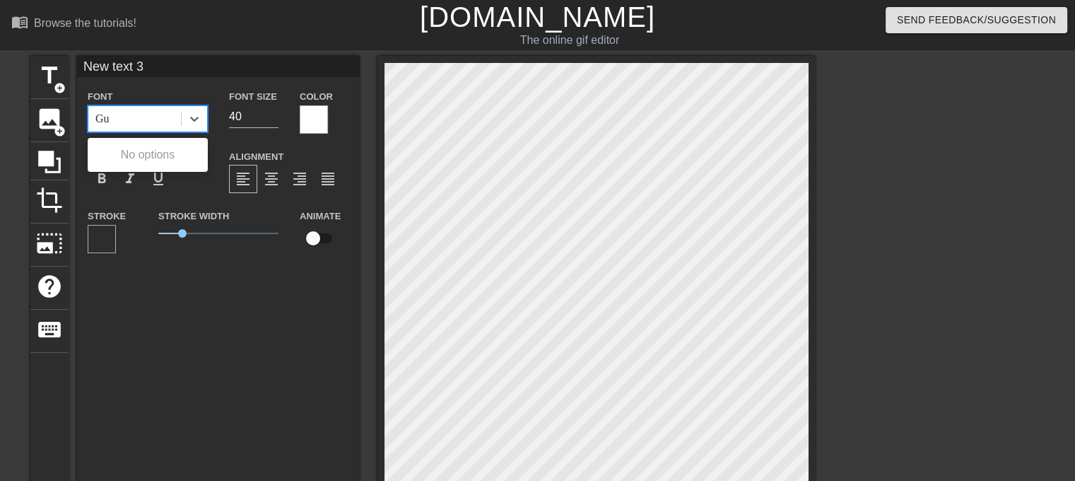
type input "G"
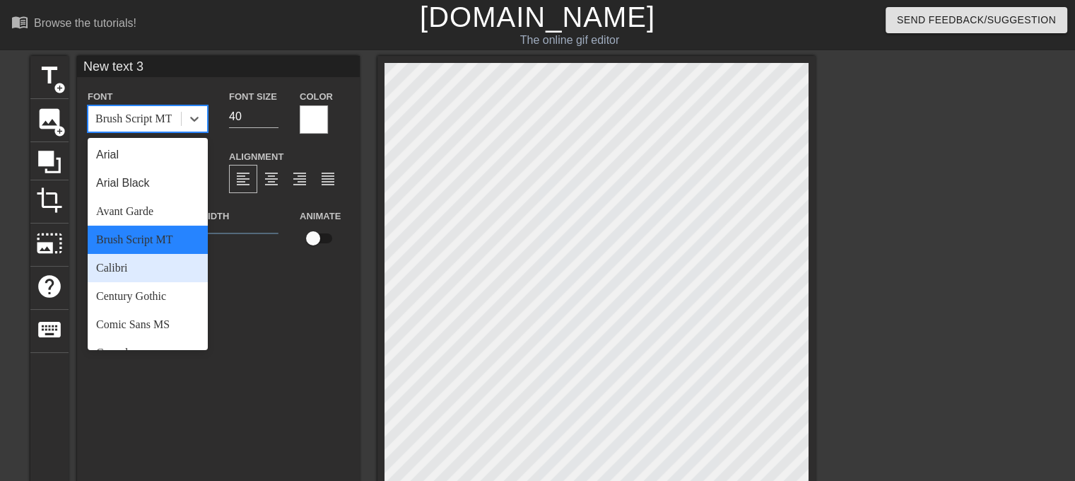
click at [254, 325] on div "New text 3 Font option Brush Script MT, selected. option Calibri focused, 5 of …" at bounding box center [218, 330] width 283 height 549
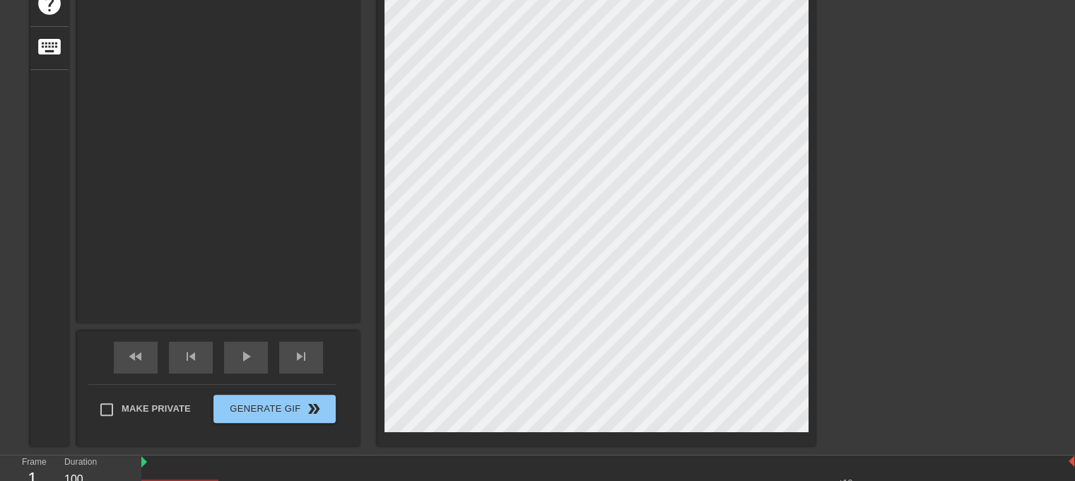
scroll to position [1, 4]
type input "G"
type textarea "G"
type input "GI"
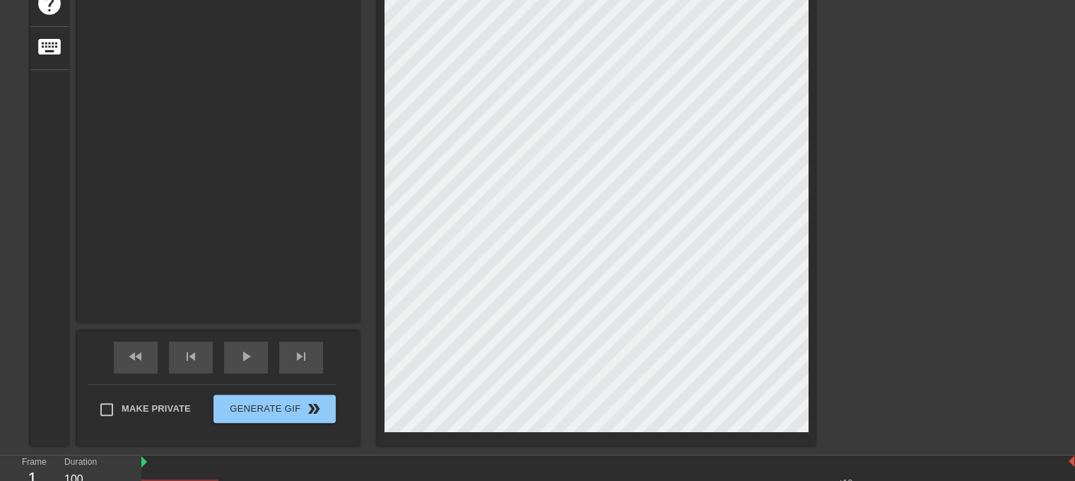
type textarea "GI"
type input "GIU"
type textarea "GIU"
type input "GI"
type textarea "GI"
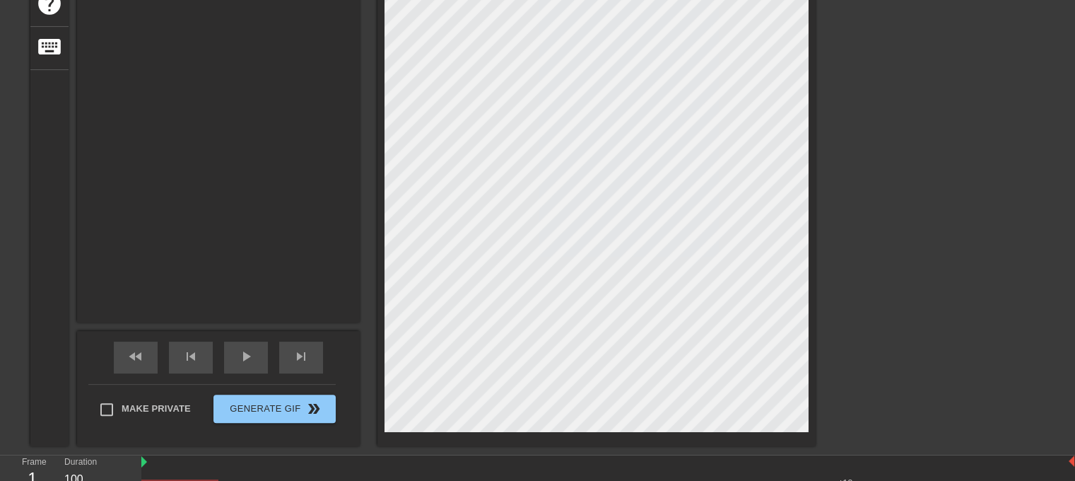
type input "G"
type textarea "G"
type input "Gu"
type textarea "Gu"
type input "Guy"
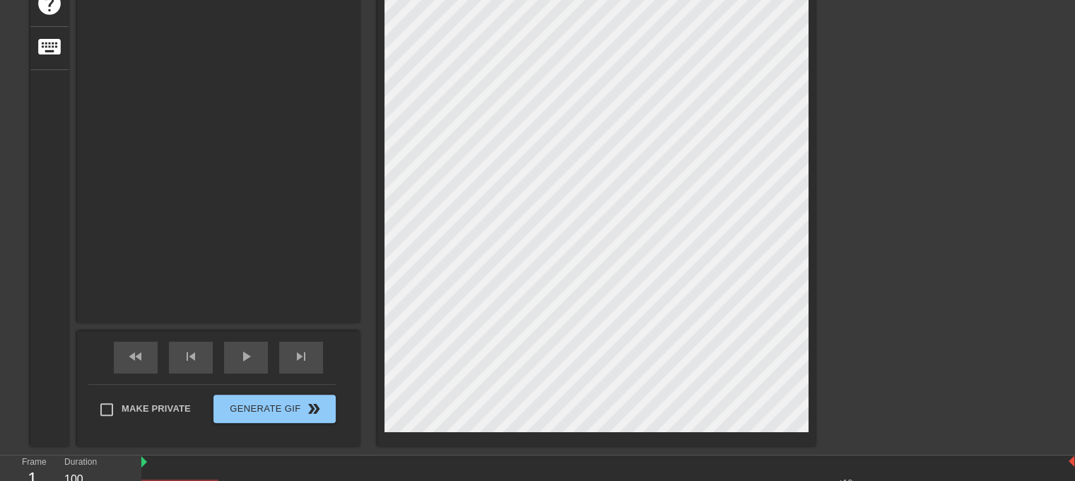
type textarea "Guy"
type input "Gu"
type textarea "Gu"
type input "G"
type textarea "G"
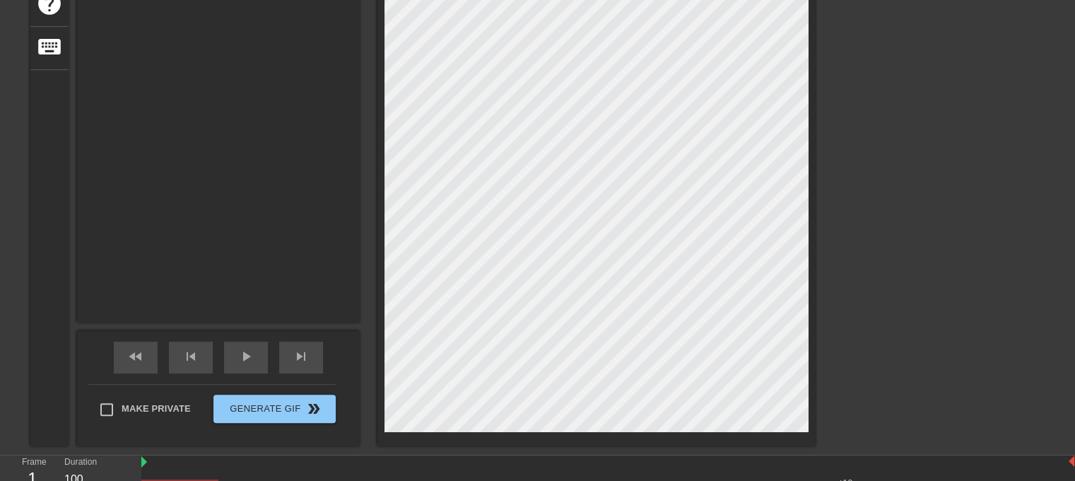
scroll to position [1, 1]
type input "g"
type textarea "g"
type input "gu"
type textarea "gu"
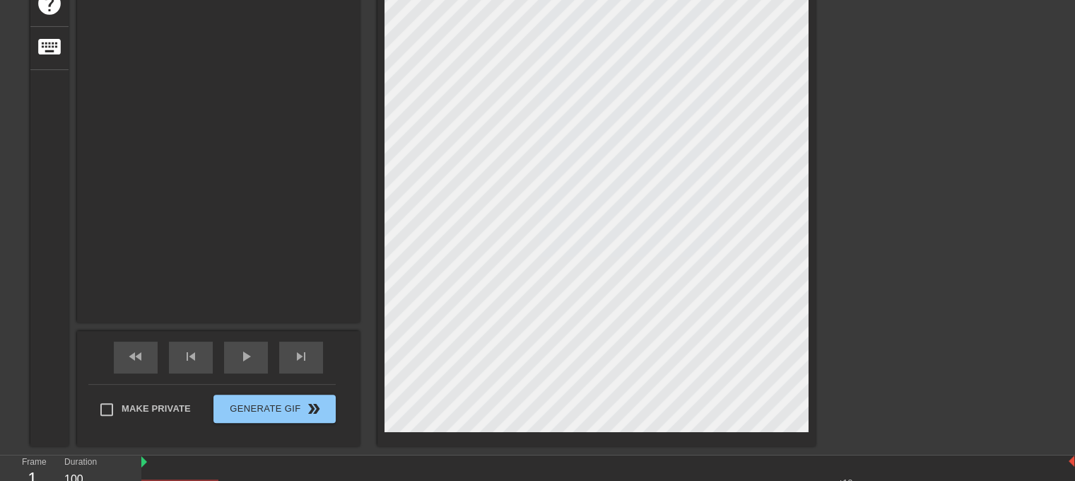
type input "guy"
type textarea "guy"
click at [901, 293] on div "title add_circle image add_circle crop photo_size_select_large help keyboard gu…" at bounding box center [537, 109] width 1075 height 673
click at [841, 228] on div "title add_circle image add_circle crop photo_size_select_large help keyboard ██…" at bounding box center [537, 109] width 1075 height 673
type input "guy"
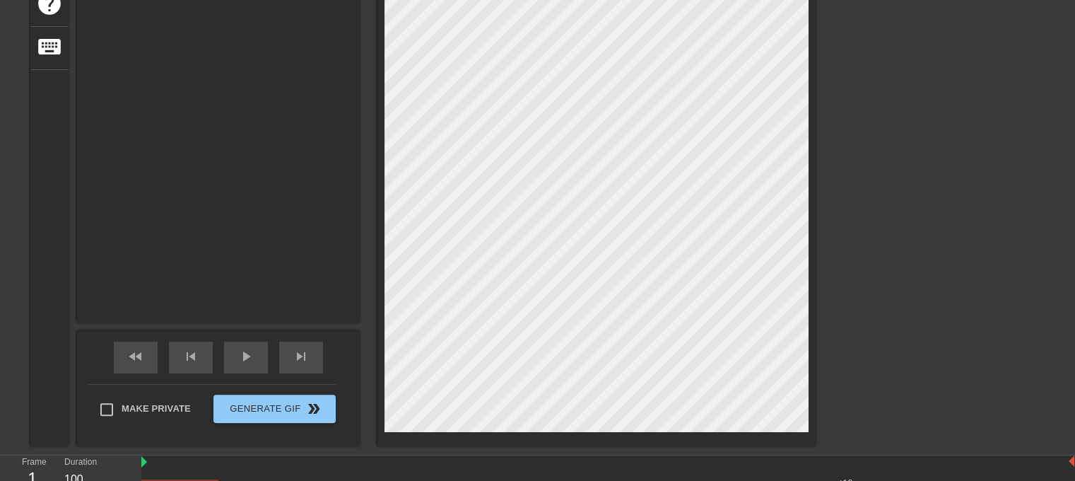
click at [834, 214] on div "title add_circle image add_circle crop photo_size_select_large help keyboard gu…" at bounding box center [537, 109] width 1075 height 673
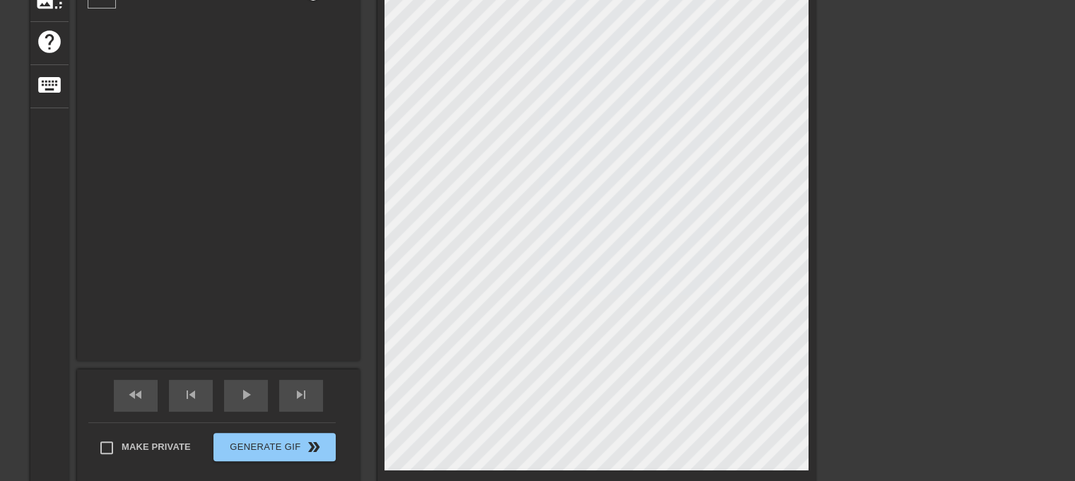
scroll to position [0, 0]
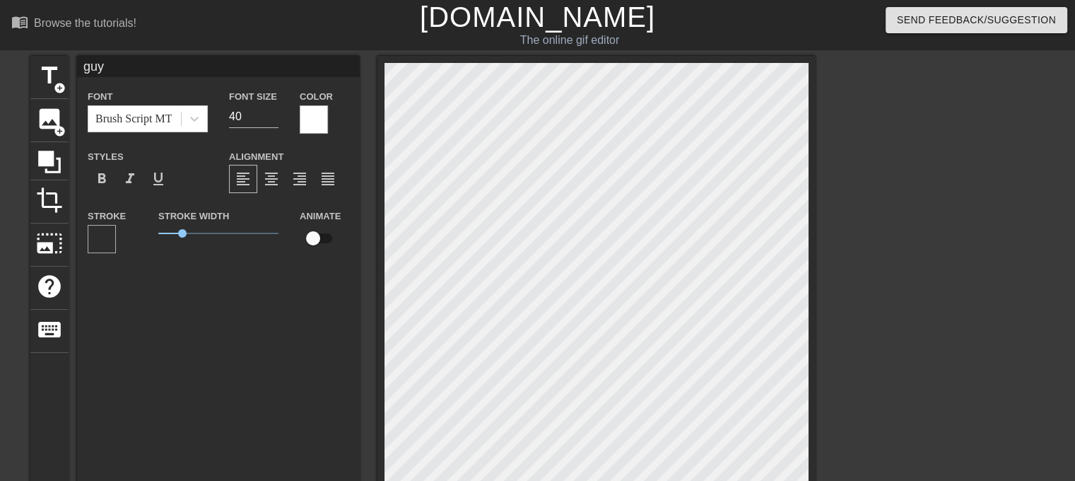
click at [209, 116] on div "Font Brush Script MT" at bounding box center [147, 111] width 141 height 46
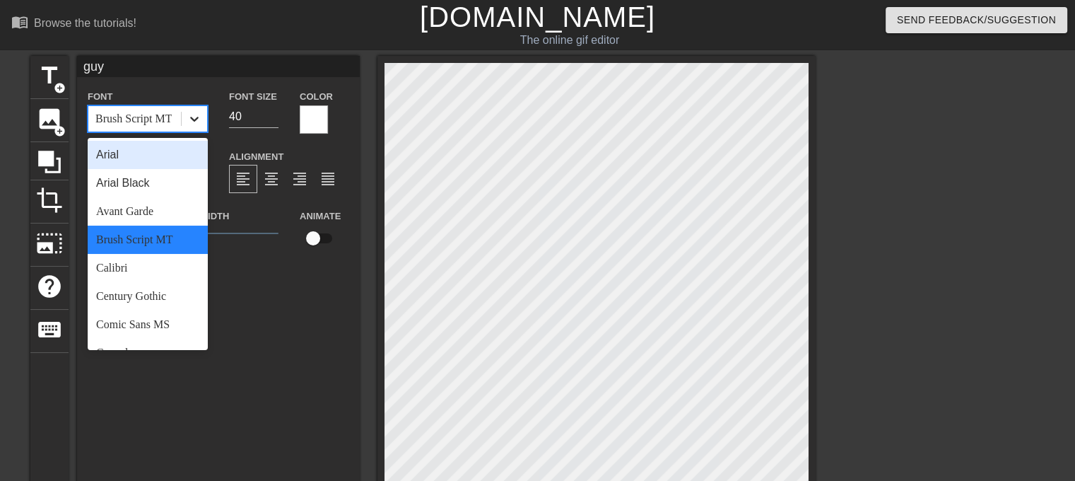
click at [201, 117] on div at bounding box center [194, 118] width 25 height 25
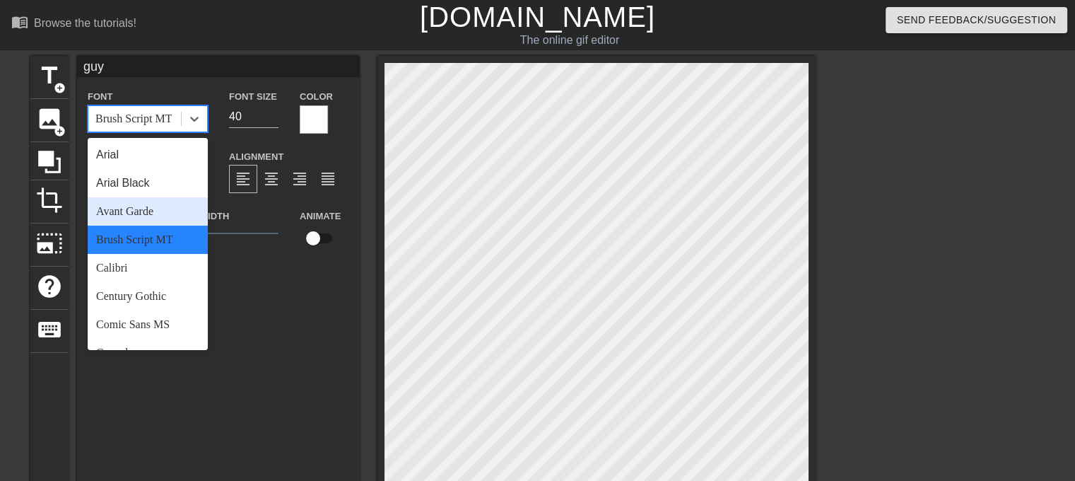
click at [161, 223] on div "Avant Garde" at bounding box center [148, 211] width 120 height 28
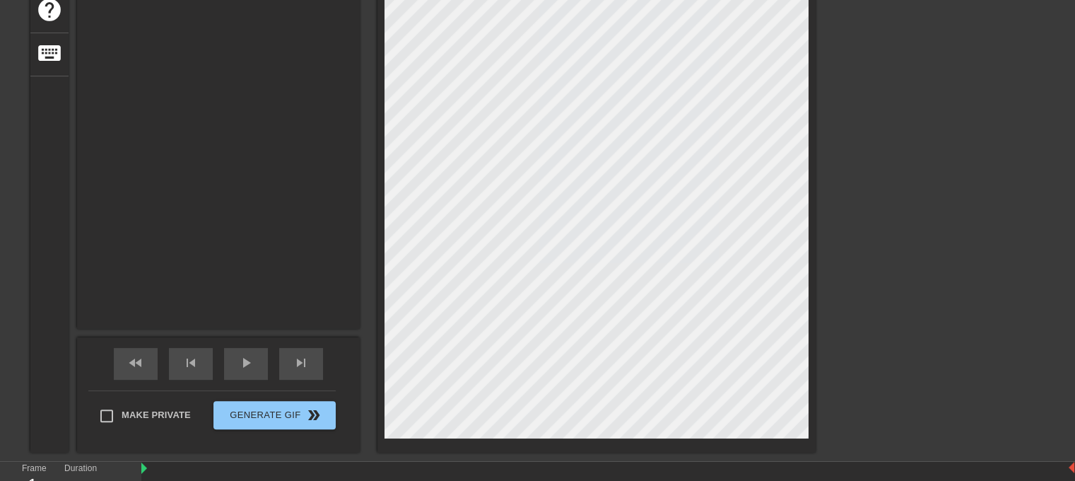
scroll to position [283, 0]
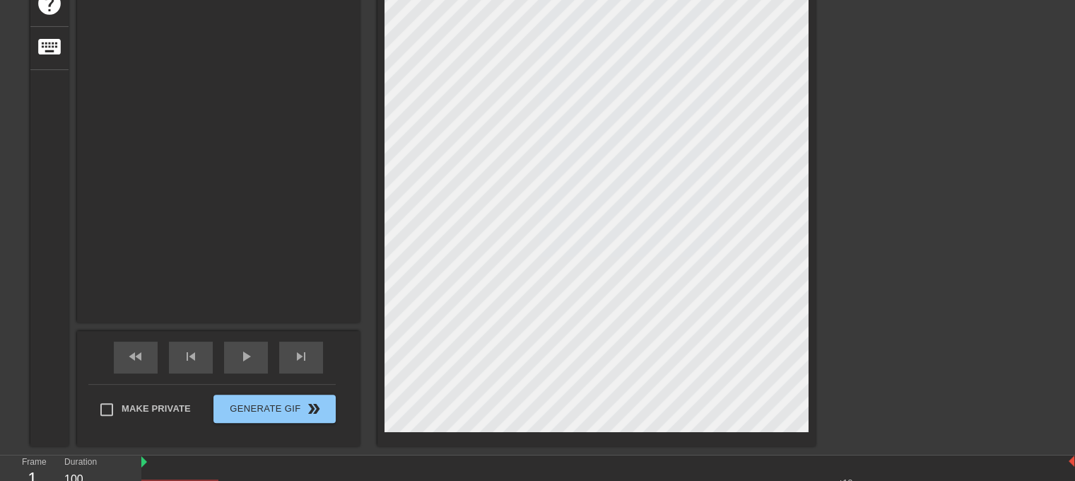
click at [982, 263] on div "title add_circle image add_circle crop photo_size_select_large help keyboard gu…" at bounding box center [537, 109] width 1075 height 673
type input "████████"
click at [906, 292] on div "title add_circle image add_circle crop photo_size_select_large help keyboard ██…" at bounding box center [537, 109] width 1075 height 673
click at [884, 276] on div "title add_circle image add_circle crop photo_size_select_large help keyboard gu…" at bounding box center [537, 109] width 1075 height 673
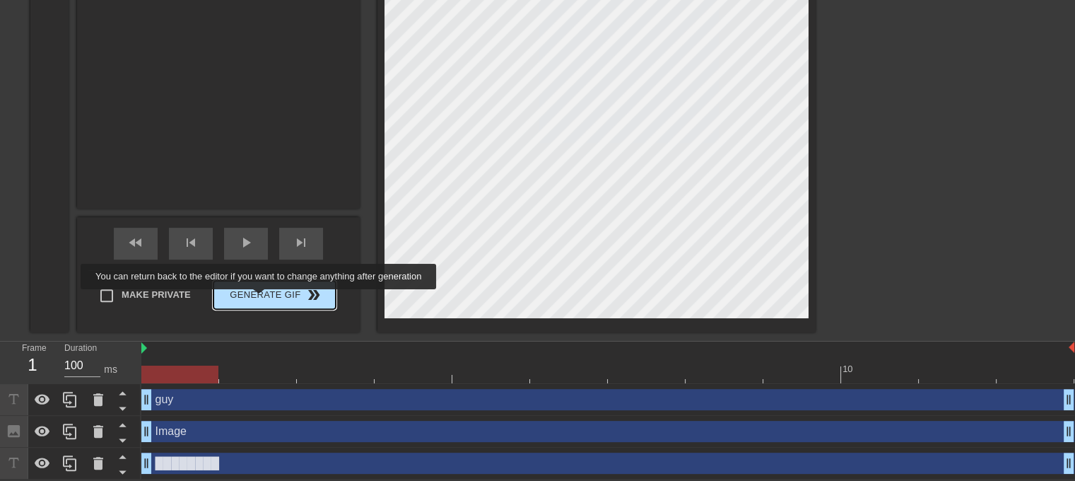
click at [261, 298] on span "Generate Gif double_arrow" at bounding box center [274, 294] width 111 height 17
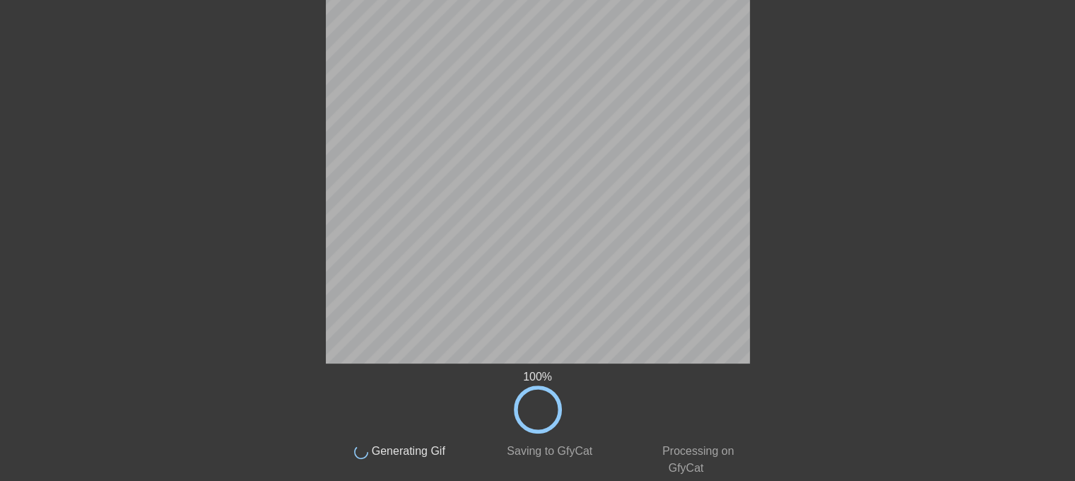
scroll to position [6, 0]
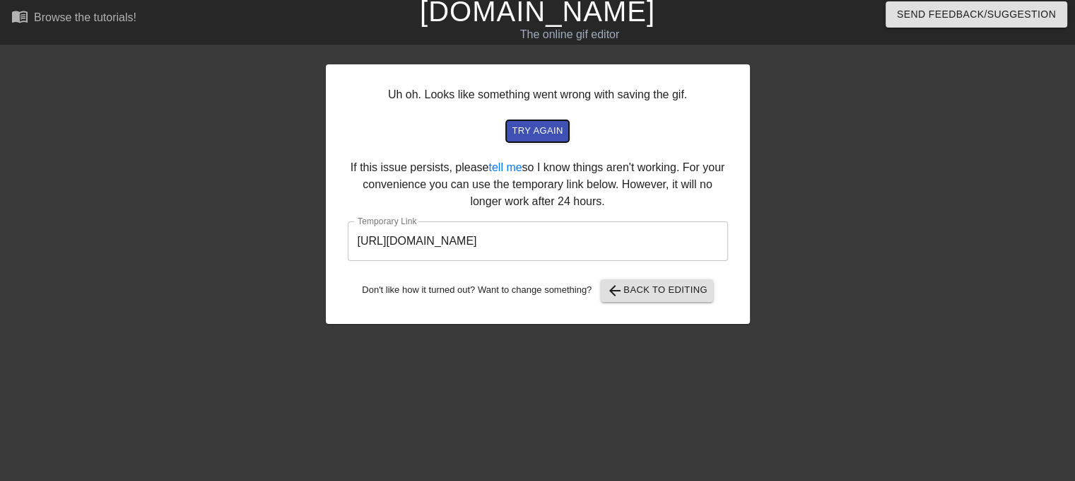
click at [534, 136] on span "try again" at bounding box center [537, 131] width 51 height 16
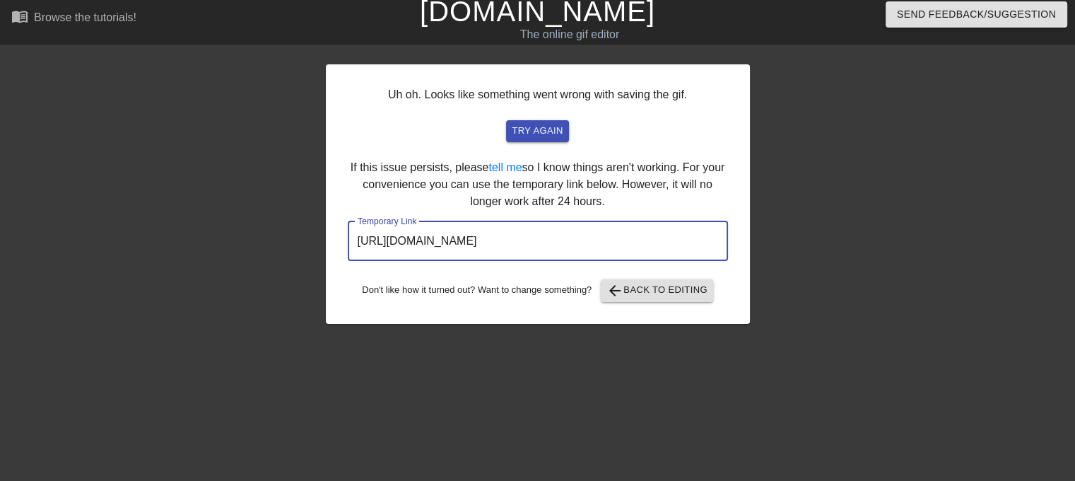
click at [638, 245] on input "[URL][DOMAIN_NAME]" at bounding box center [538, 241] width 380 height 40
drag, startPoint x: 650, startPoint y: 242, endPoint x: 206, endPoint y: 239, distance: 444.7
click at [206, 239] on div "Uh oh. Looks like something went wrong with saving the gif. try again If this i…" at bounding box center [537, 262] width 1075 height 424
